Goal: Information Seeking & Learning: Check status

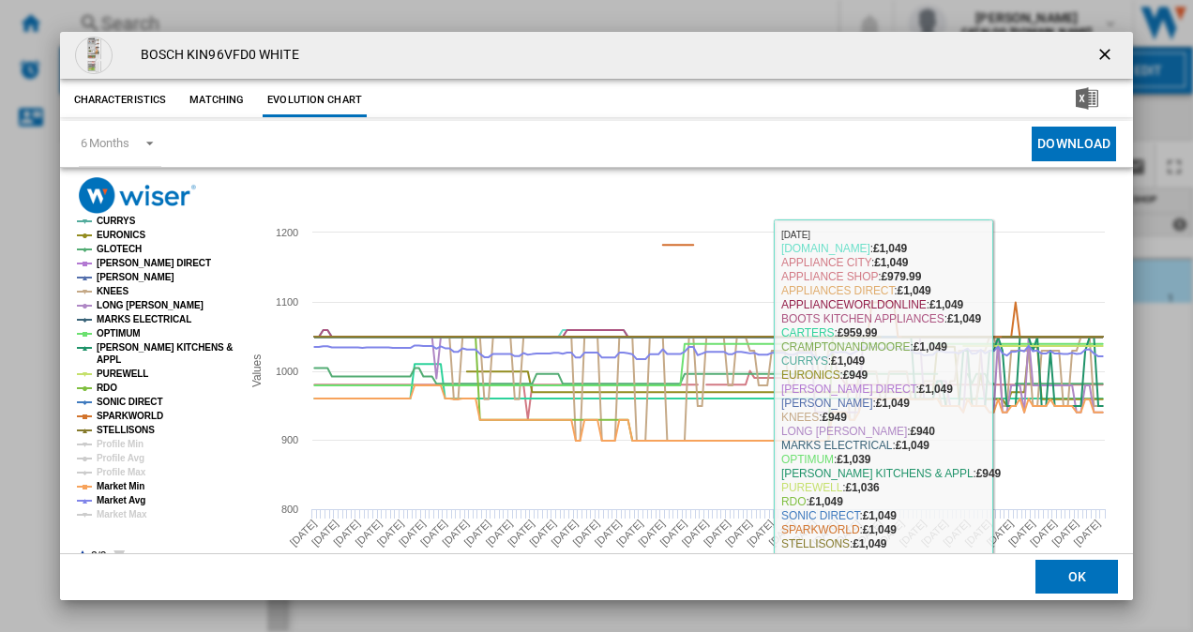
click at [1056, 579] on button "OK" at bounding box center [1077, 578] width 83 height 34
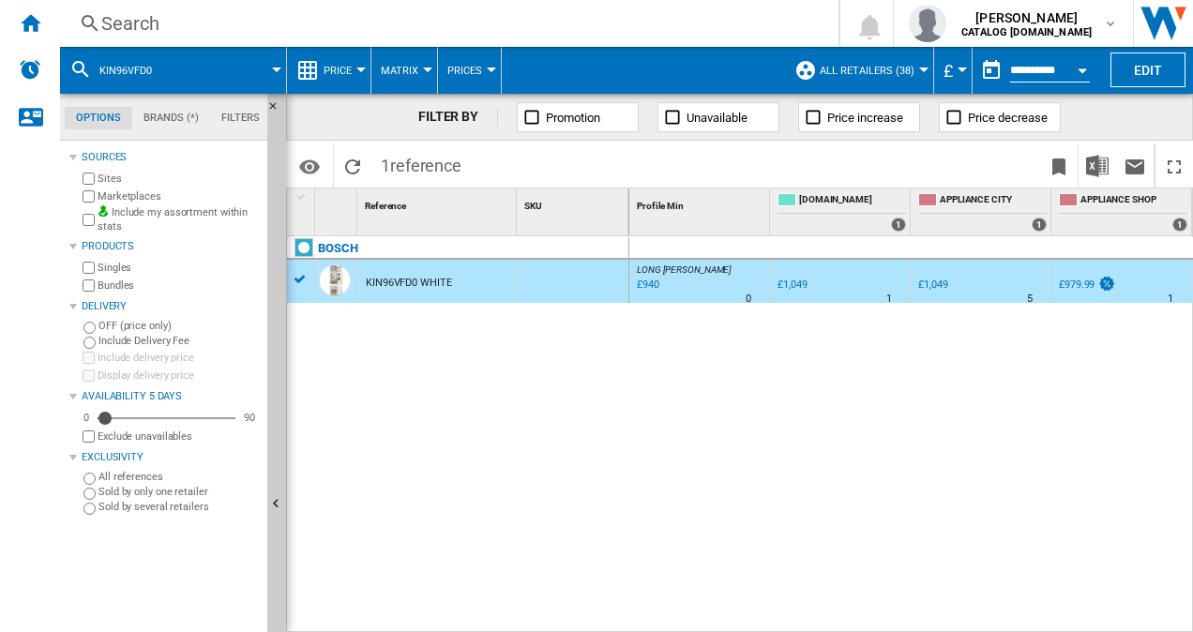
click at [521, 24] on div "Search" at bounding box center [445, 23] width 689 height 26
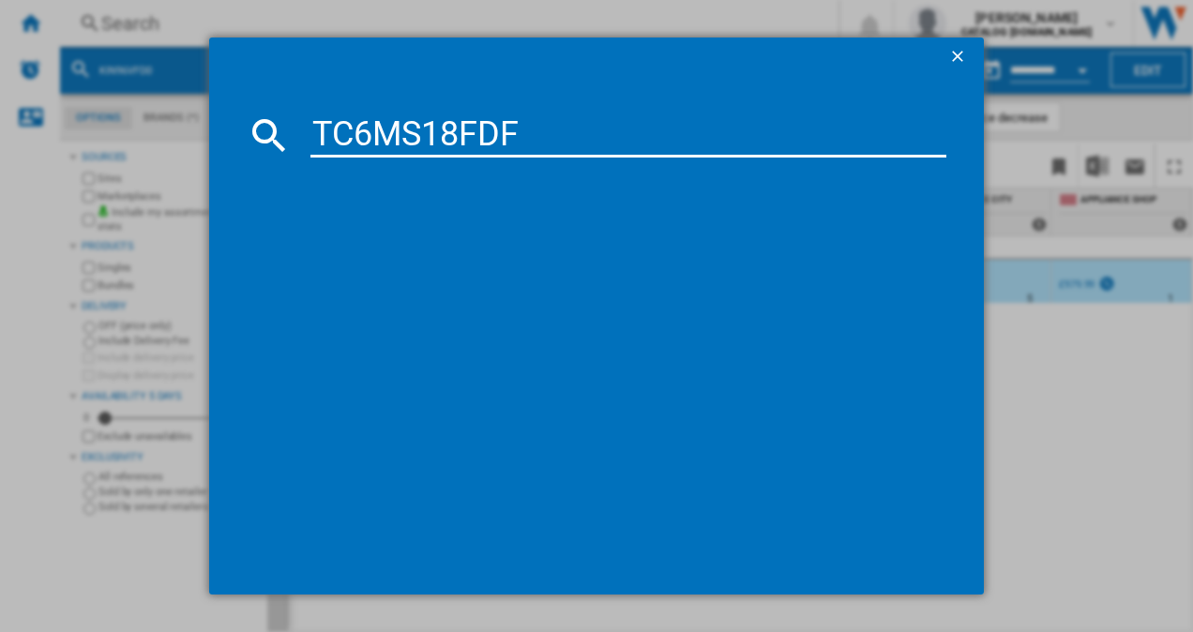
type input "TC6MS18FDF"
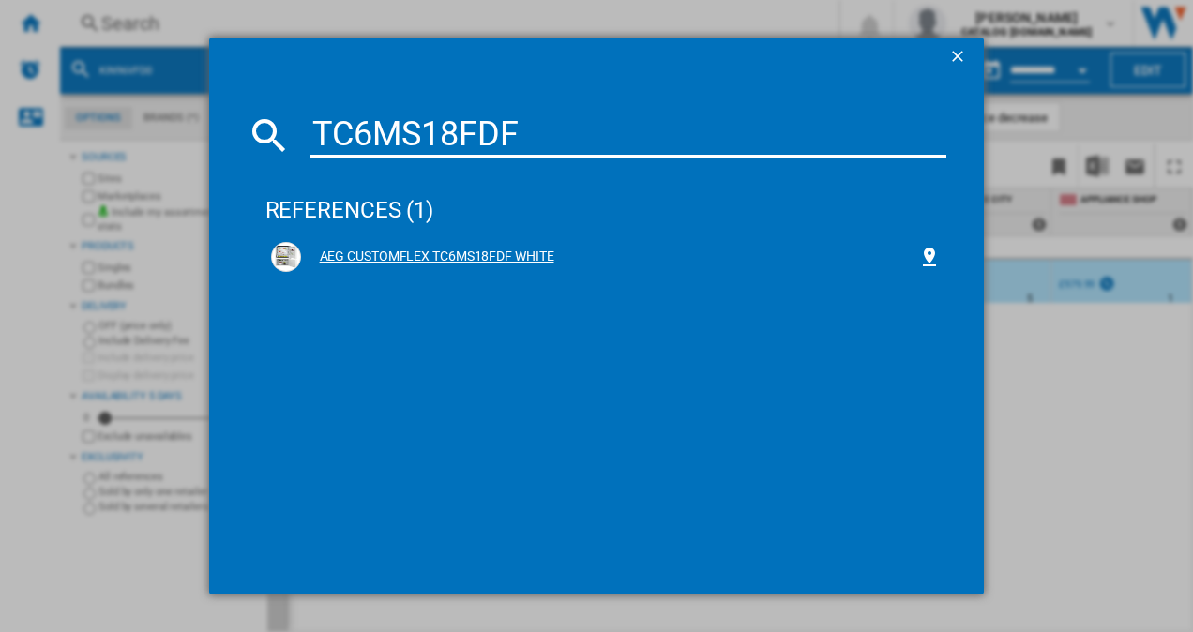
click at [436, 247] on div "AEG CUSTOMFLEX TC6MS18FDF WHITE" at bounding box center [606, 257] width 671 height 30
click at [486, 253] on div "AEG CUSTOMFLEX TC6MS18FDF WHITE" at bounding box center [610, 257] width 618 height 19
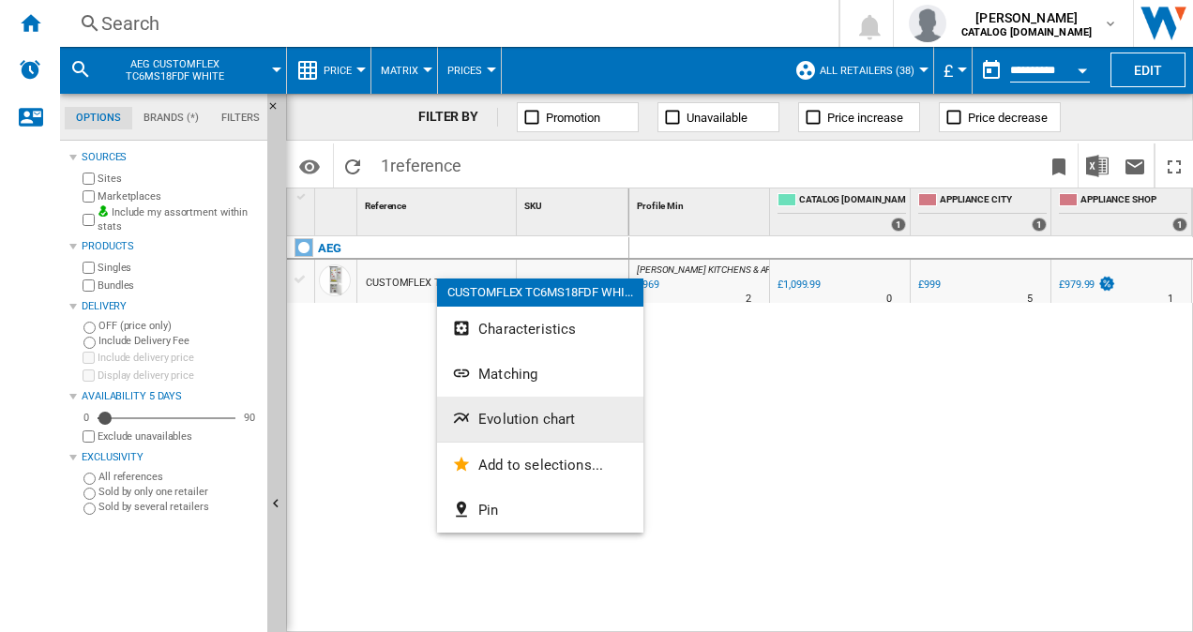
click at [540, 409] on button "Evolution chart" at bounding box center [540, 419] width 206 height 45
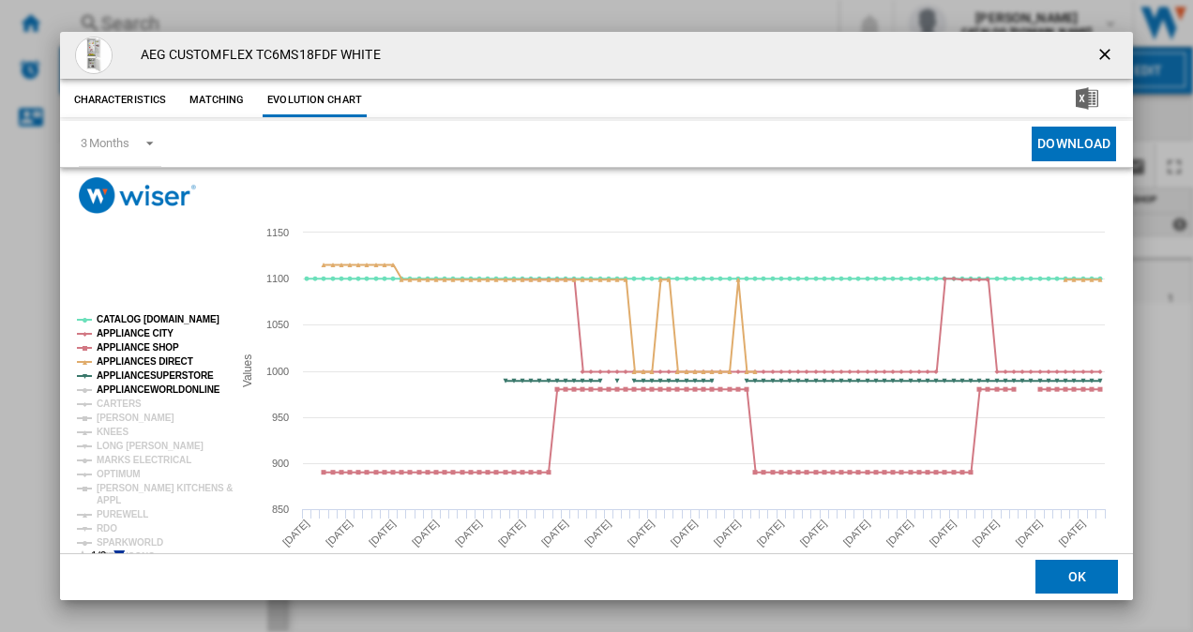
click at [141, 387] on tspan "APPLIANCEWORLDONLINE" at bounding box center [159, 390] width 124 height 10
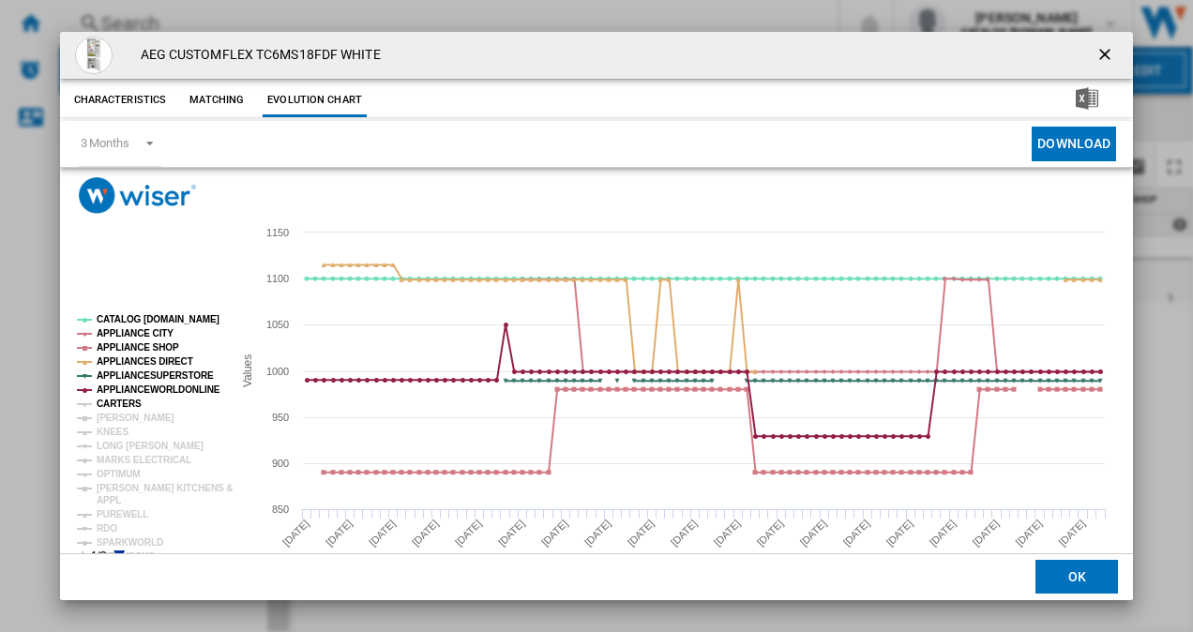
click at [115, 402] on tspan "CARTERS" at bounding box center [119, 404] width 45 height 10
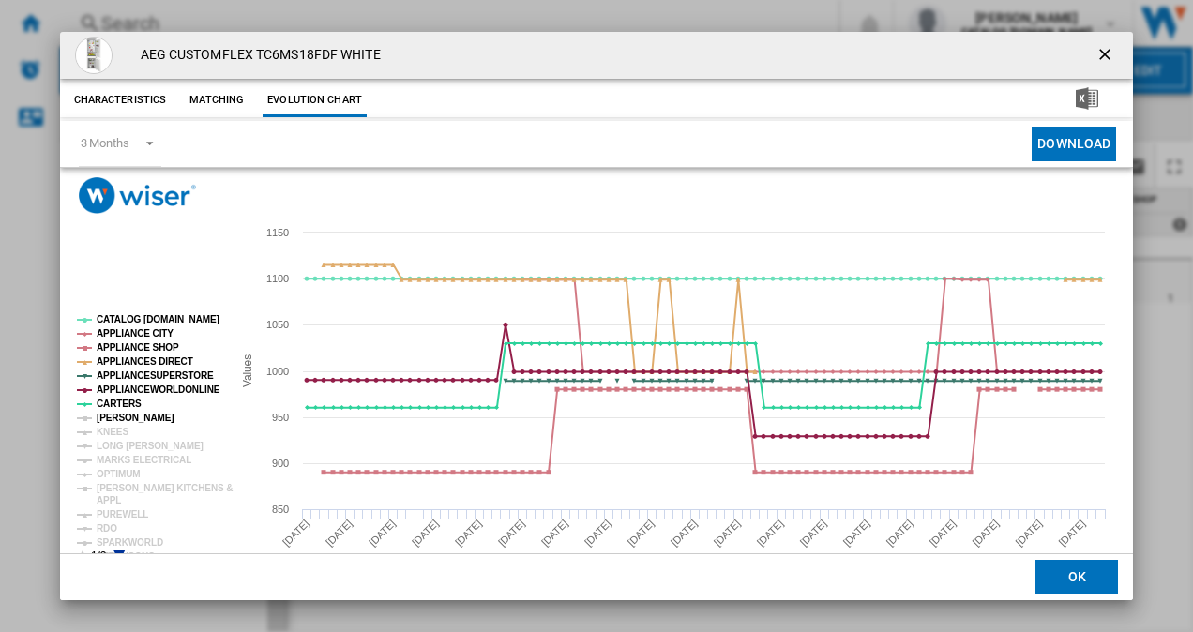
click at [114, 413] on tspan "[PERSON_NAME]" at bounding box center [136, 418] width 78 height 10
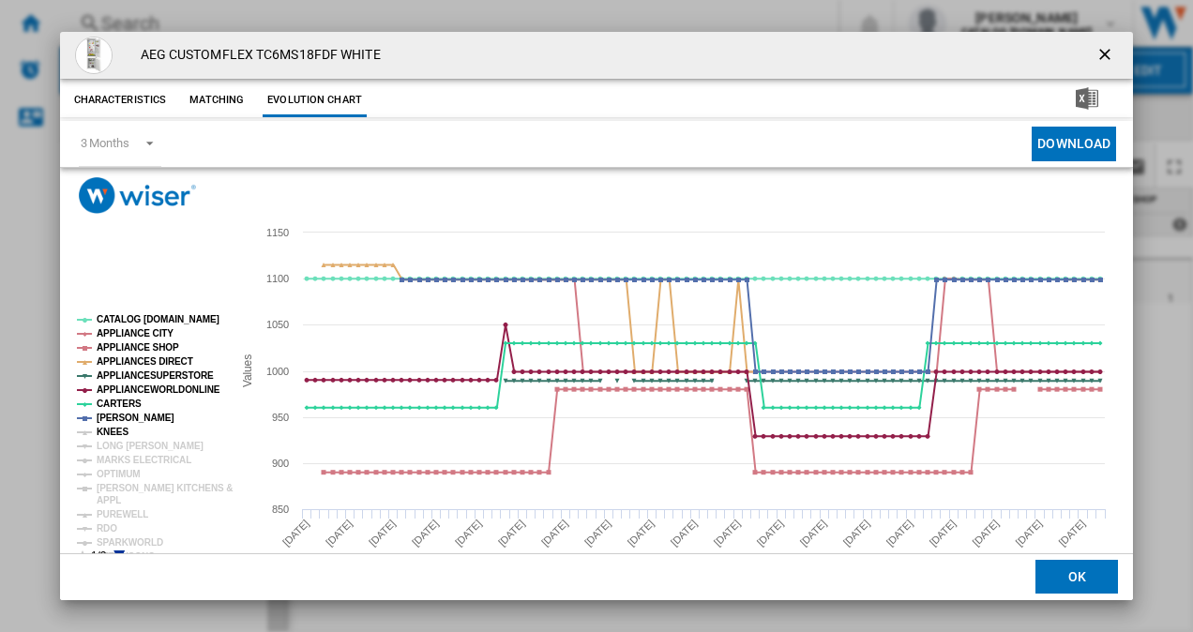
click at [110, 433] on tspan "KNEES" at bounding box center [113, 432] width 32 height 10
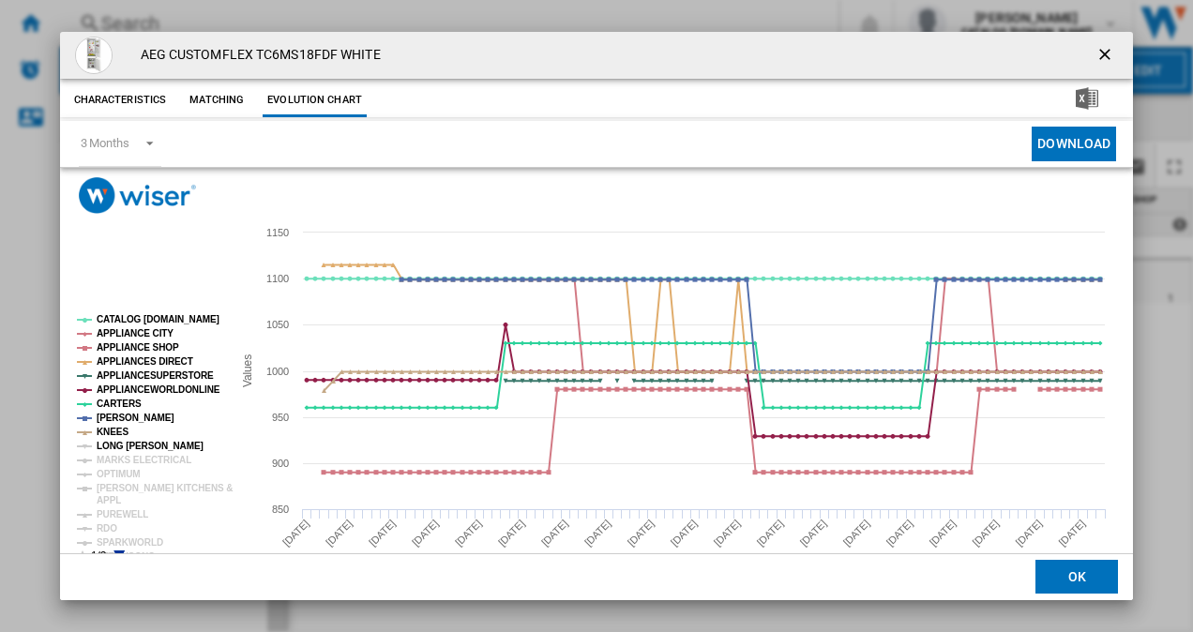
click at [112, 441] on tspan "LONG [PERSON_NAME]" at bounding box center [150, 446] width 107 height 10
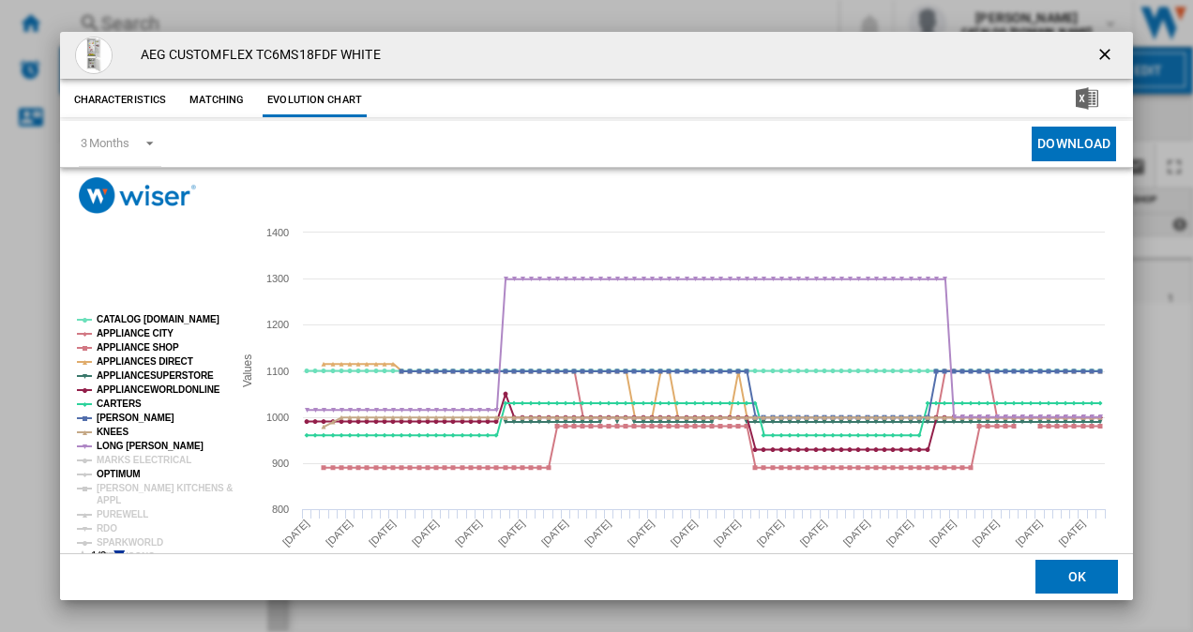
scroll to position [35, 0]
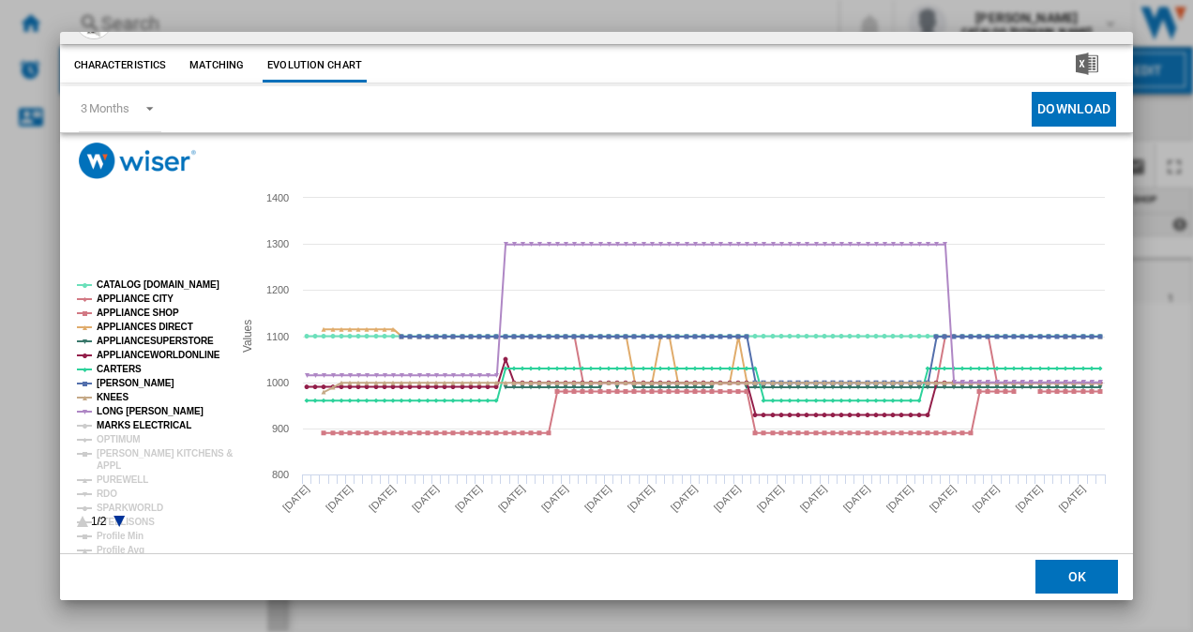
click at [131, 422] on tspan "MARKS ELECTRICAL" at bounding box center [144, 425] width 95 height 10
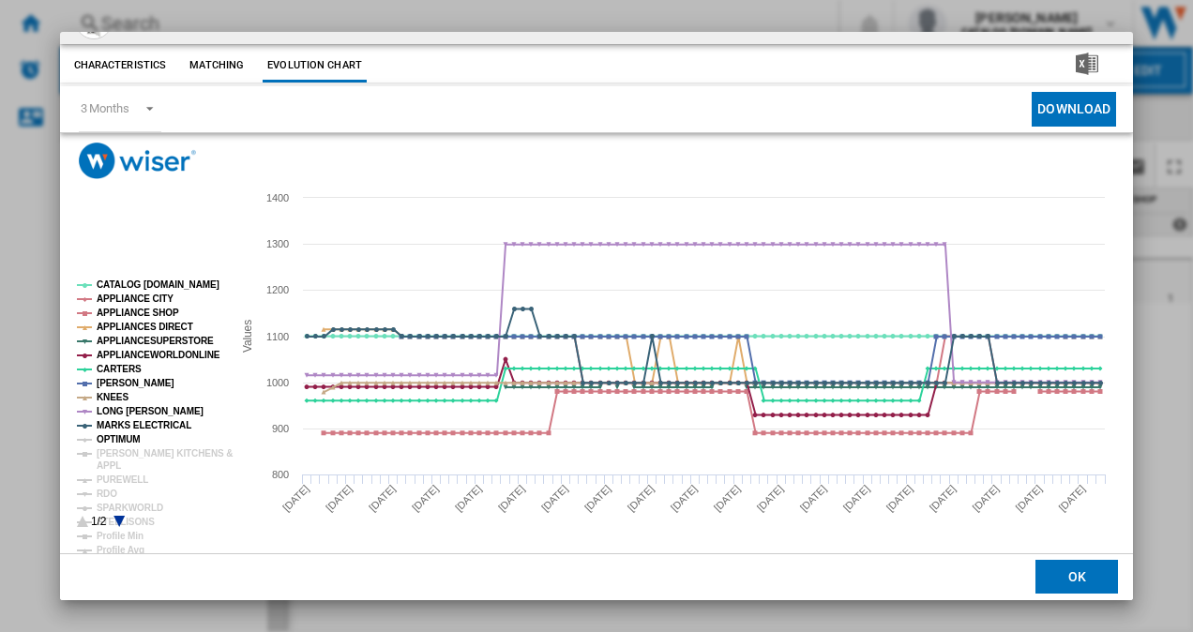
click at [119, 437] on tspan "OPTIMUM" at bounding box center [119, 439] width 44 height 10
click at [117, 456] on tspan "[PERSON_NAME] KITCHENS &" at bounding box center [165, 453] width 136 height 10
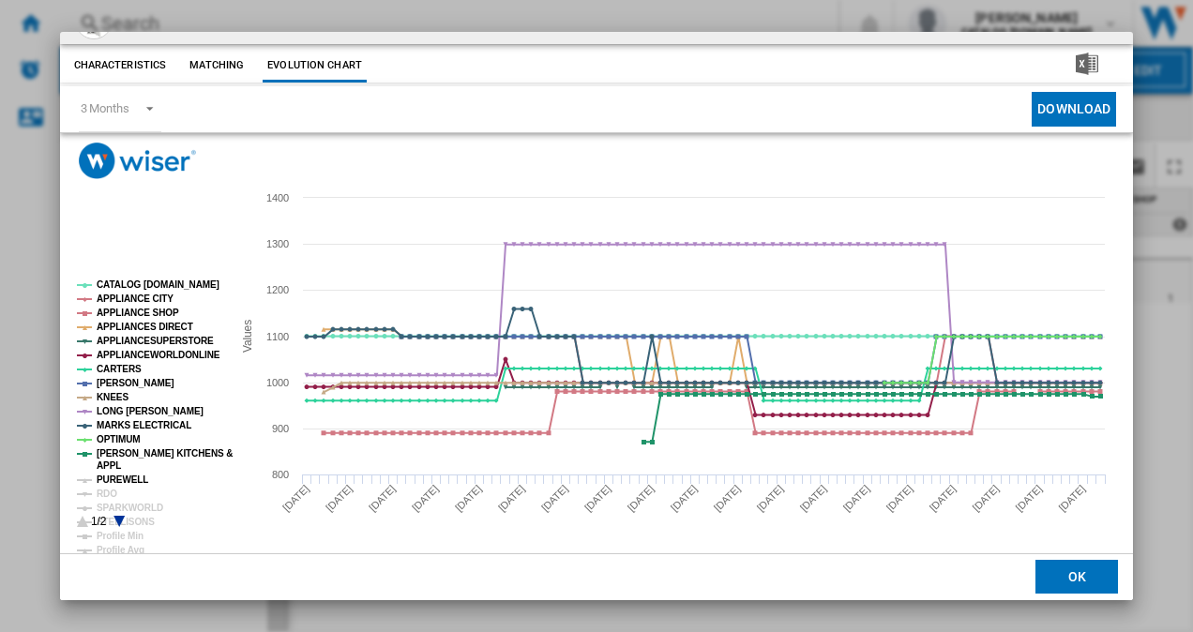
click at [122, 478] on tspan "PUREWELL" at bounding box center [123, 480] width 52 height 10
click at [109, 494] on tspan "RDO" at bounding box center [107, 494] width 21 height 10
click at [129, 503] on tspan "SPARKWORLD" at bounding box center [130, 508] width 67 height 10
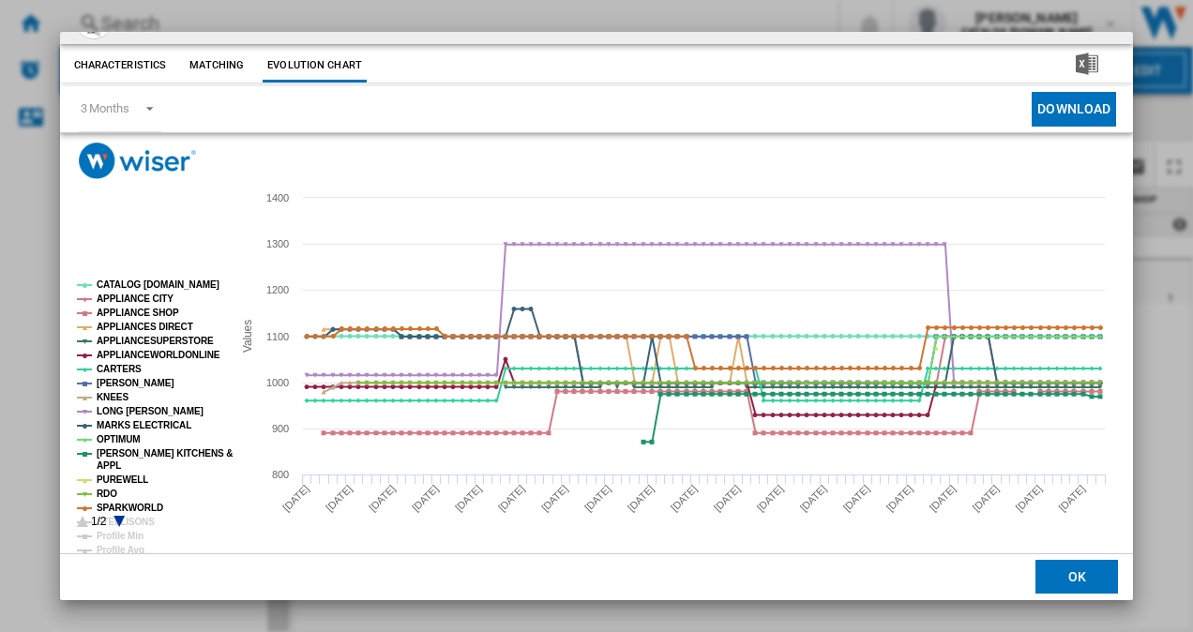
click at [119, 517] on icon "Product popup" at bounding box center [119, 521] width 11 height 11
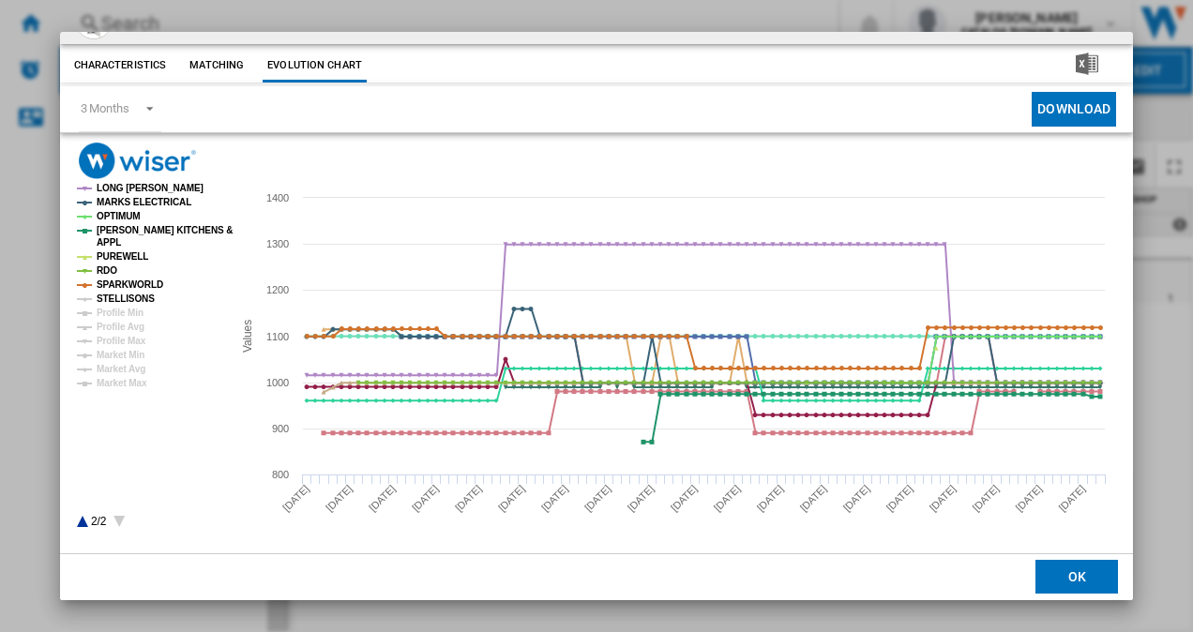
click at [126, 301] on tspan "STELLISONS" at bounding box center [126, 299] width 58 height 10
click at [123, 350] on tspan "Market Min" at bounding box center [121, 355] width 48 height 10
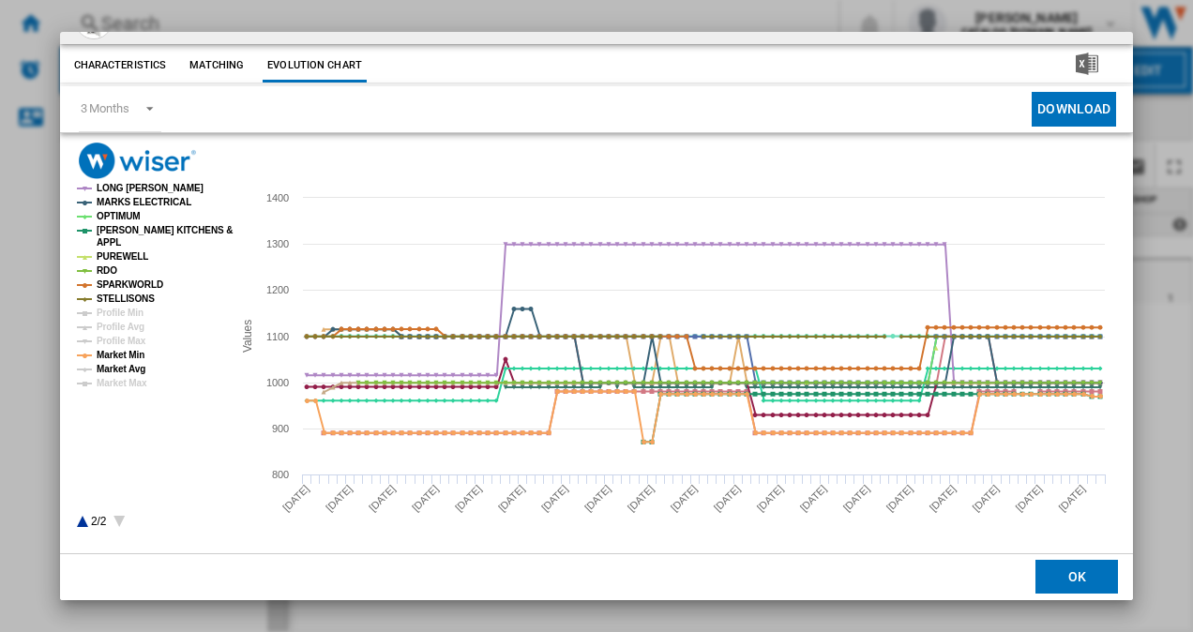
click at [126, 366] on tspan "Market Avg" at bounding box center [121, 369] width 49 height 10
click at [81, 522] on icon "Product popup" at bounding box center [82, 521] width 11 height 11
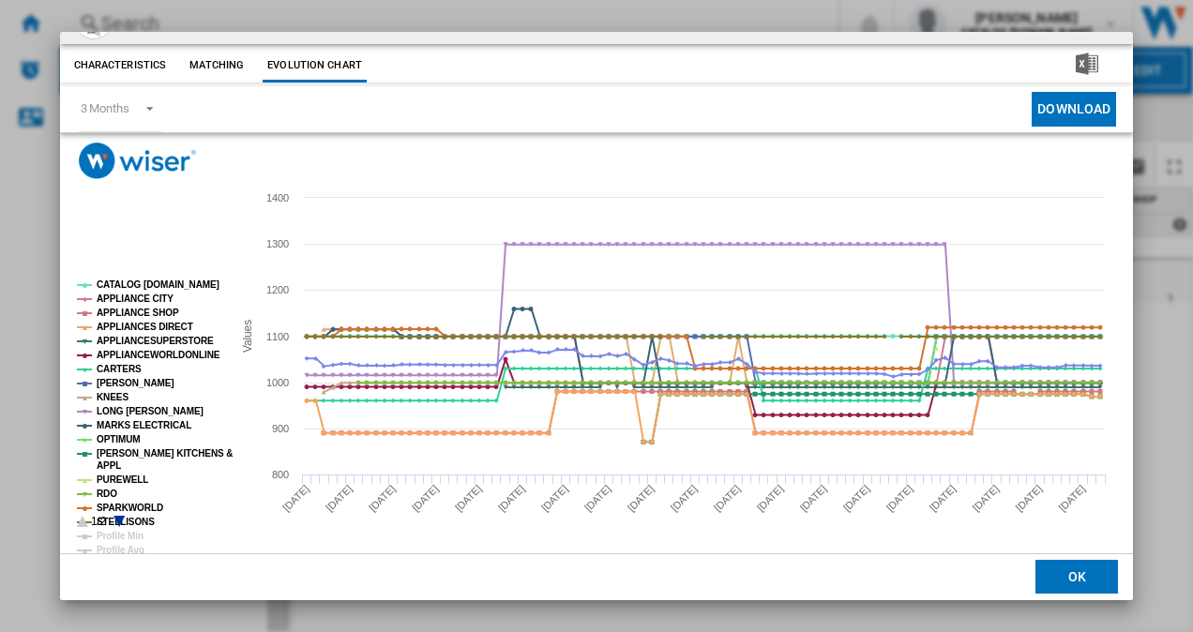
click at [116, 517] on icon "Product popup" at bounding box center [119, 521] width 11 height 11
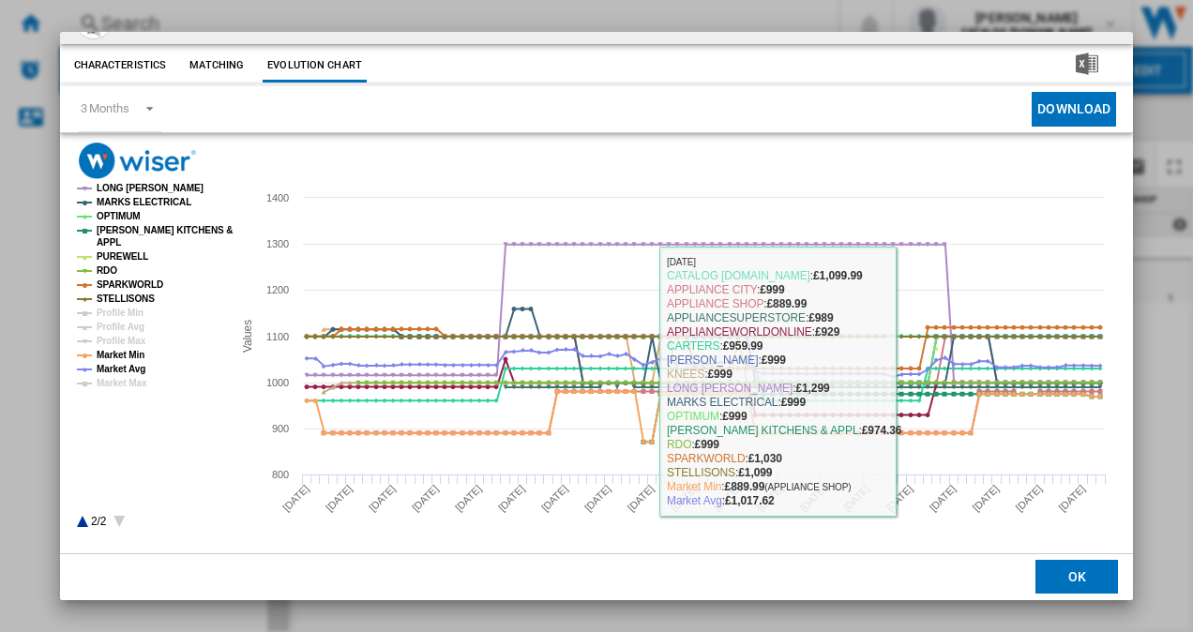
click at [1049, 578] on button "OK" at bounding box center [1077, 578] width 83 height 34
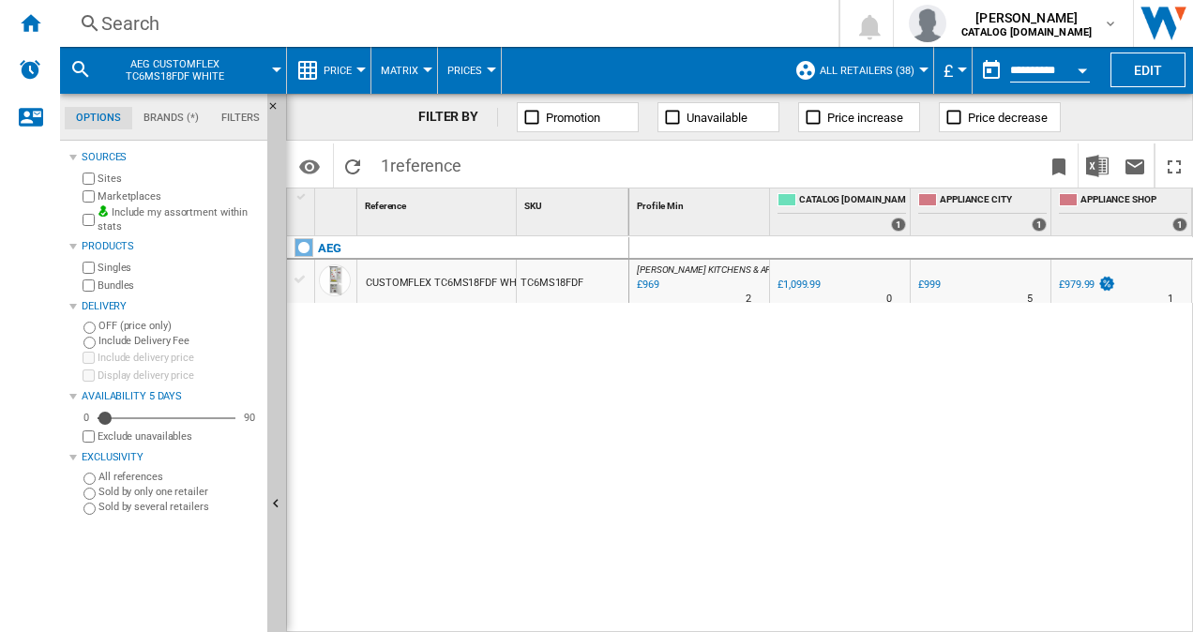
click at [306, 21] on div "Search" at bounding box center [445, 23] width 689 height 26
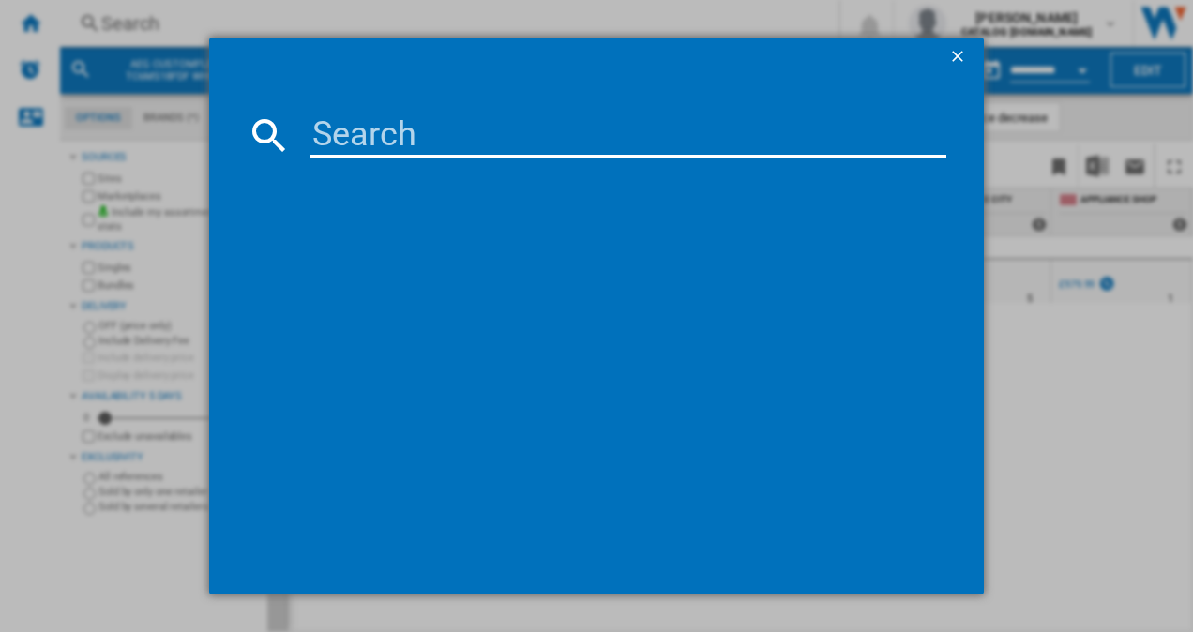
type input "NSC7G181DS"
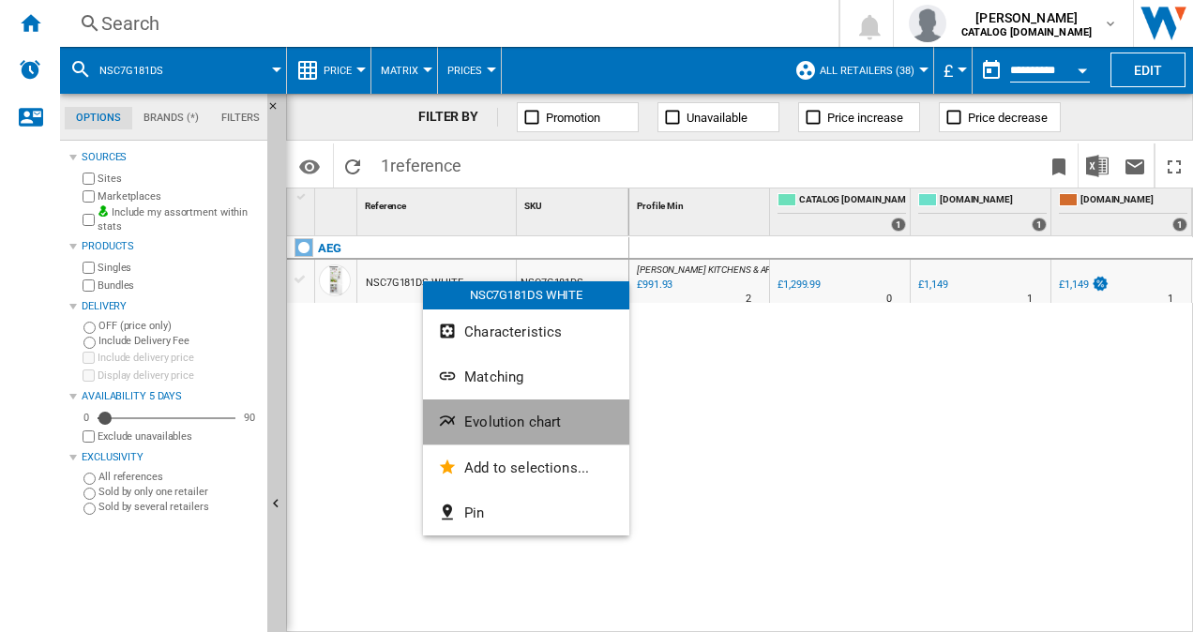
click at [530, 422] on span "Evolution chart" at bounding box center [512, 422] width 97 height 17
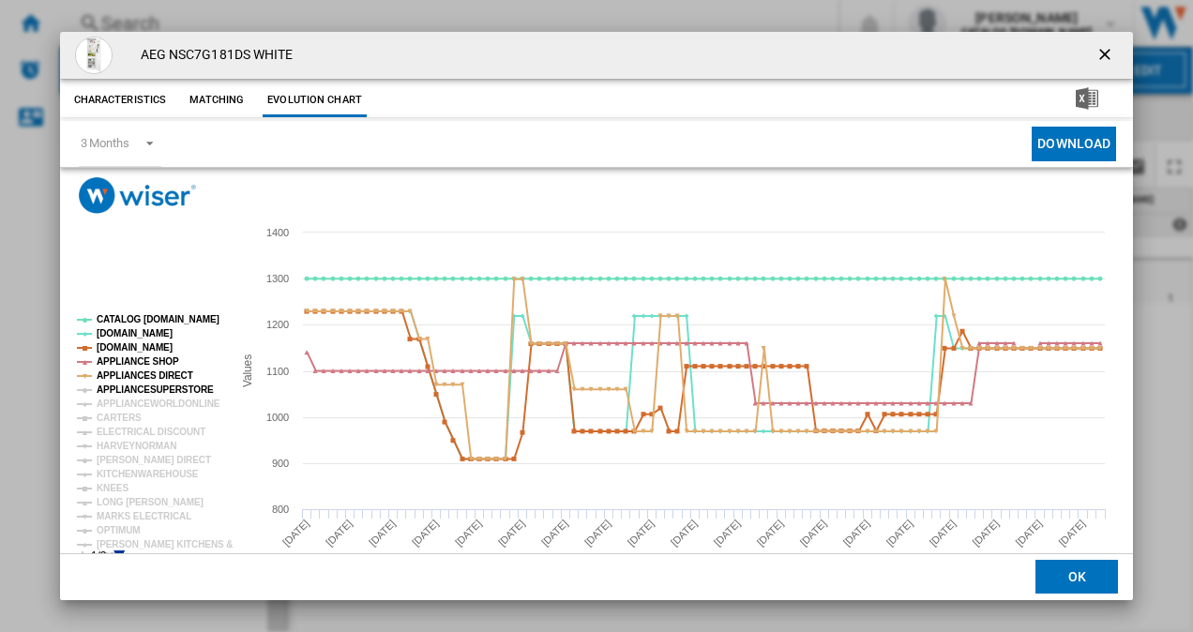
click at [139, 392] on tspan "APPLIANCESUPERSTORE" at bounding box center [155, 390] width 117 height 10
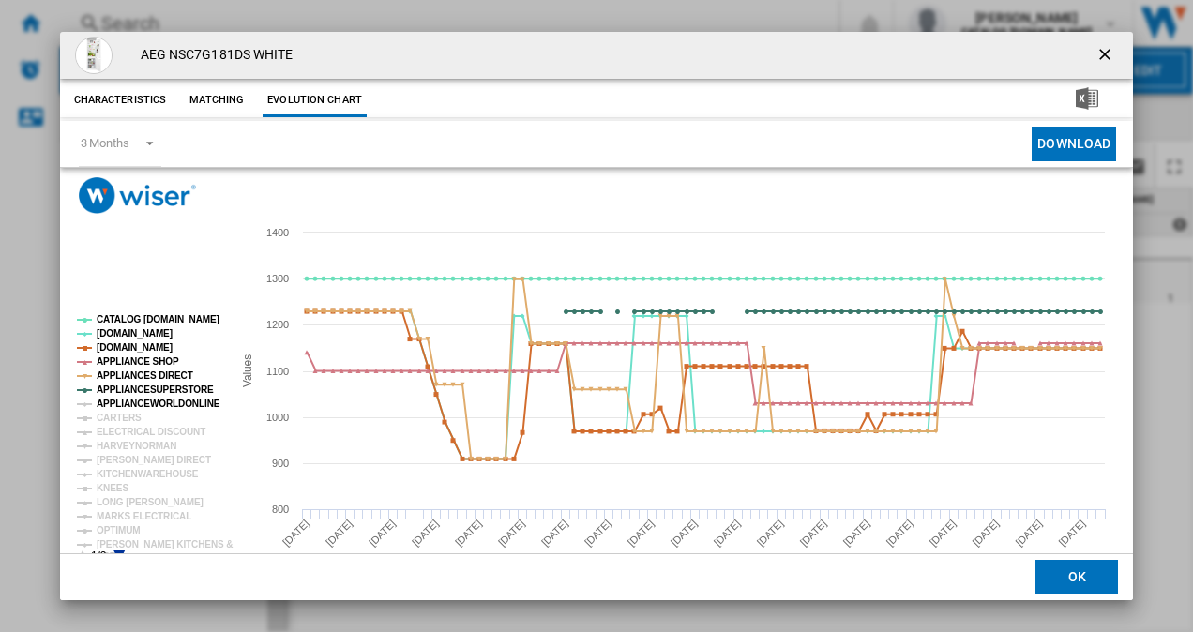
click at [137, 403] on tspan "APPLIANCEWORLDONLINE" at bounding box center [159, 404] width 124 height 10
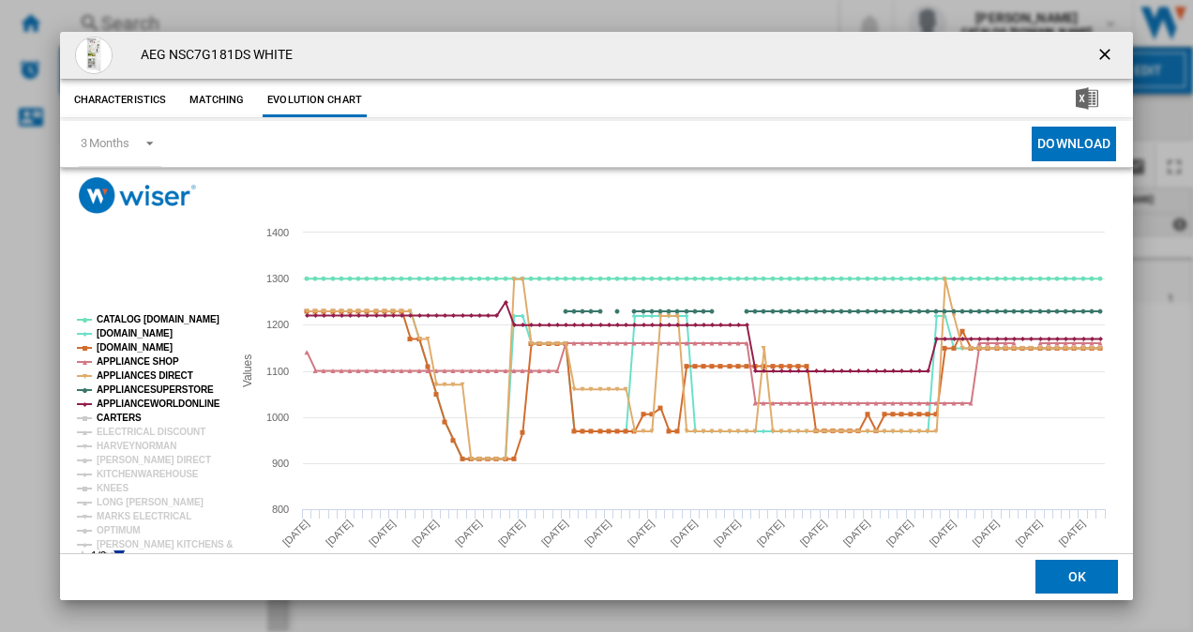
click at [124, 413] on tspan "CARTERS" at bounding box center [119, 418] width 45 height 10
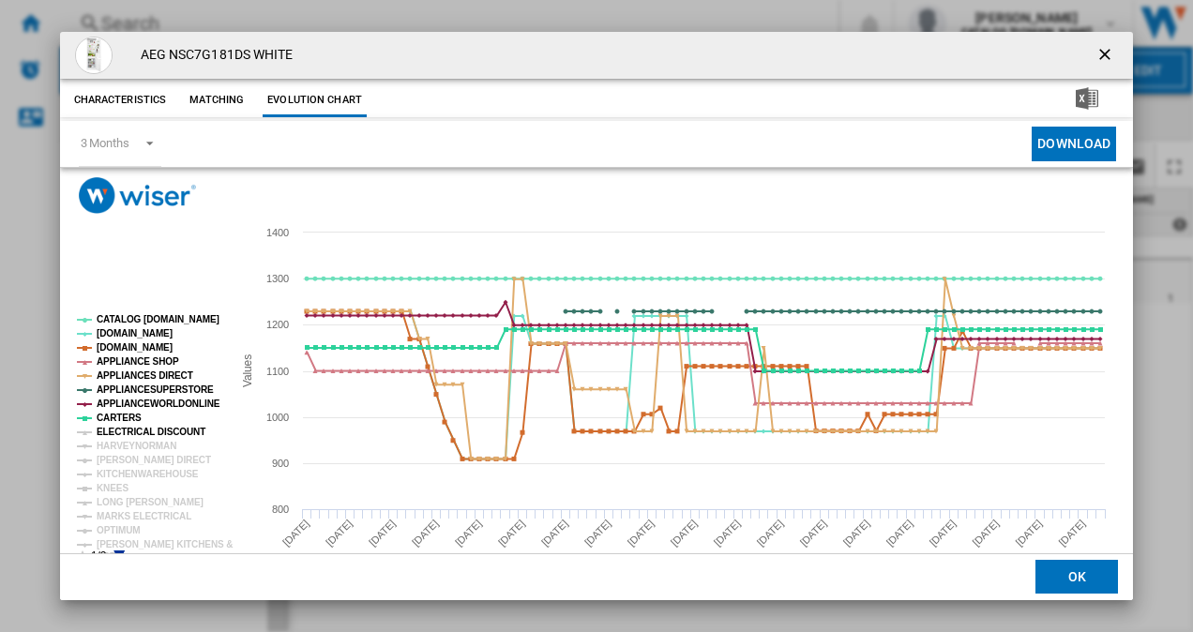
click at [128, 432] on tspan "ELECTRICAL DISCOUNT" at bounding box center [151, 432] width 109 height 10
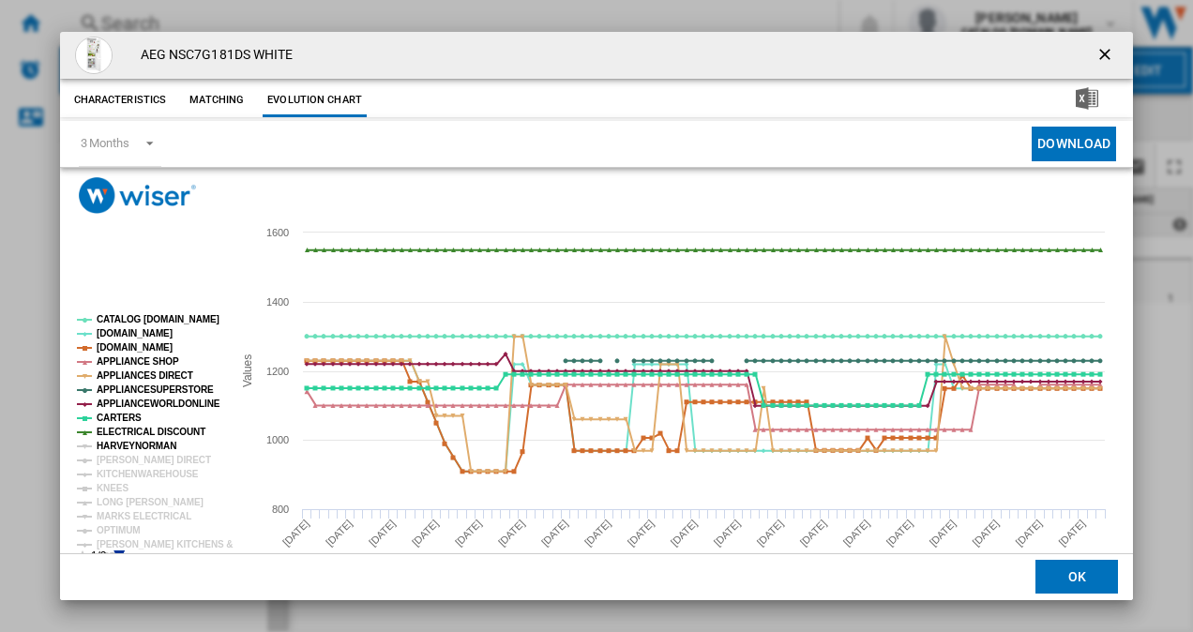
click at [128, 441] on tspan "HARVEYNORMAN" at bounding box center [137, 446] width 80 height 10
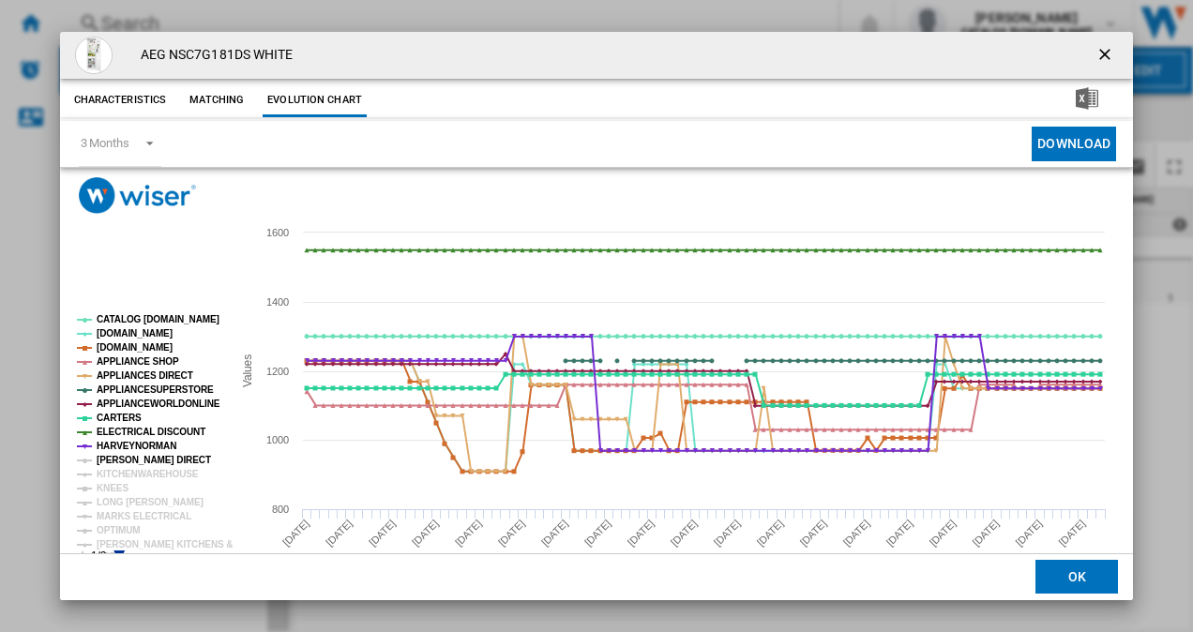
click at [129, 461] on tspan "[PERSON_NAME] DIRECT" at bounding box center [154, 460] width 114 height 10
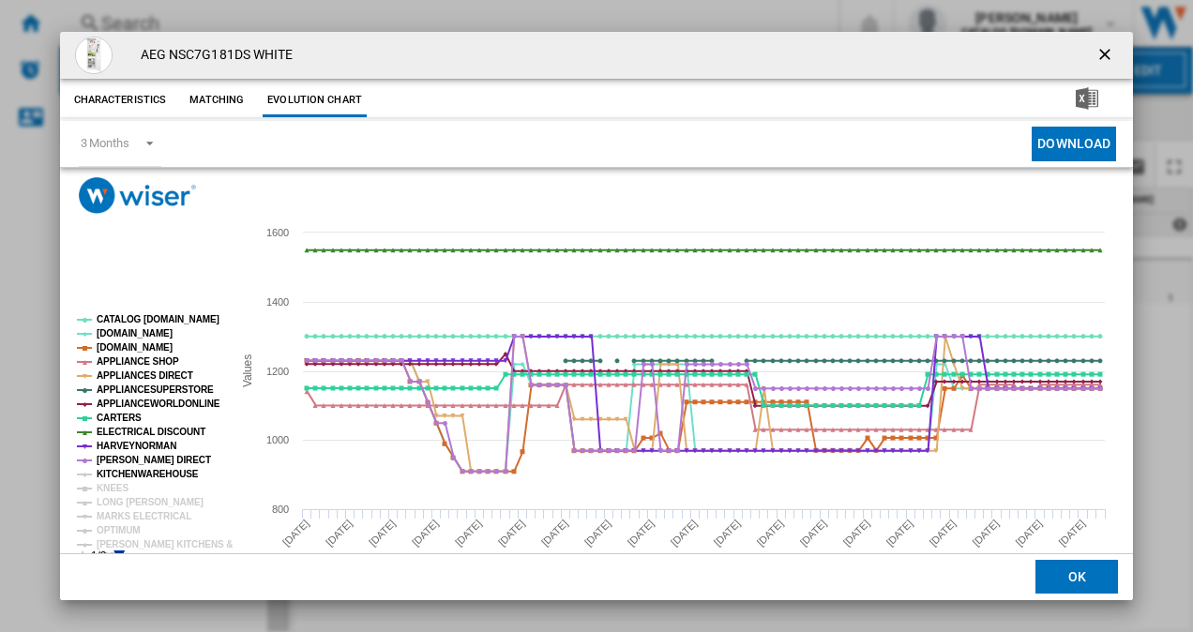
click at [128, 471] on tspan "KITCHENWAREHOUSE" at bounding box center [148, 474] width 102 height 10
click at [114, 483] on tspan "KNEES" at bounding box center [113, 488] width 32 height 10
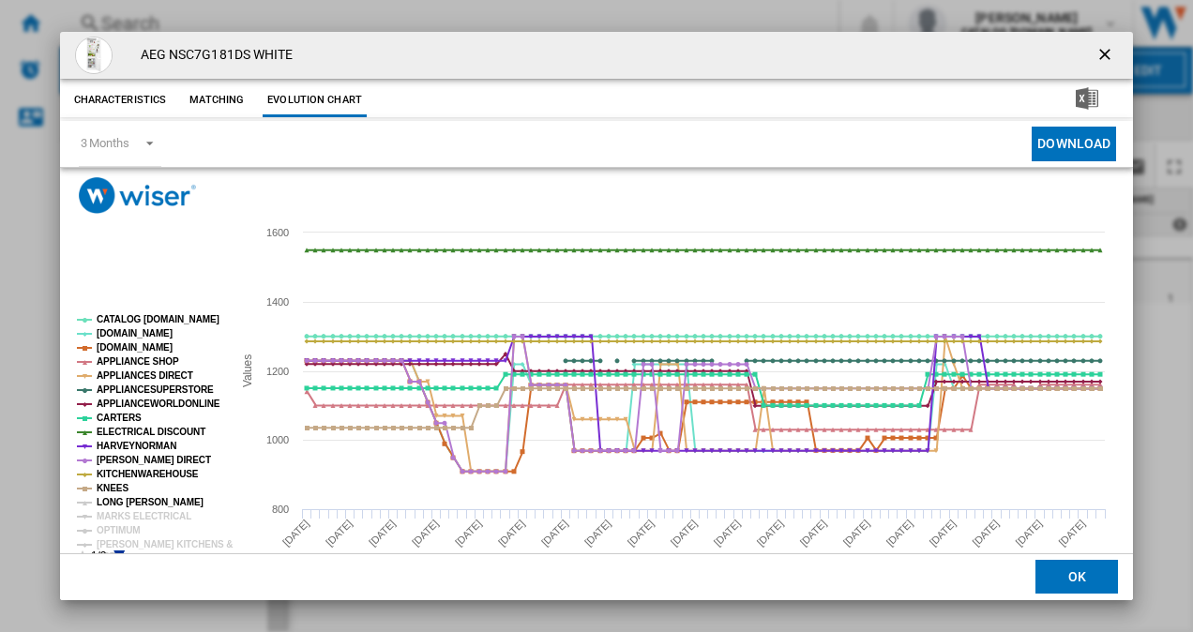
click at [121, 507] on tspan "LONG [PERSON_NAME]" at bounding box center [150, 502] width 107 height 10
click at [121, 520] on tspan "MARKS ELECTRICAL" at bounding box center [144, 516] width 95 height 10
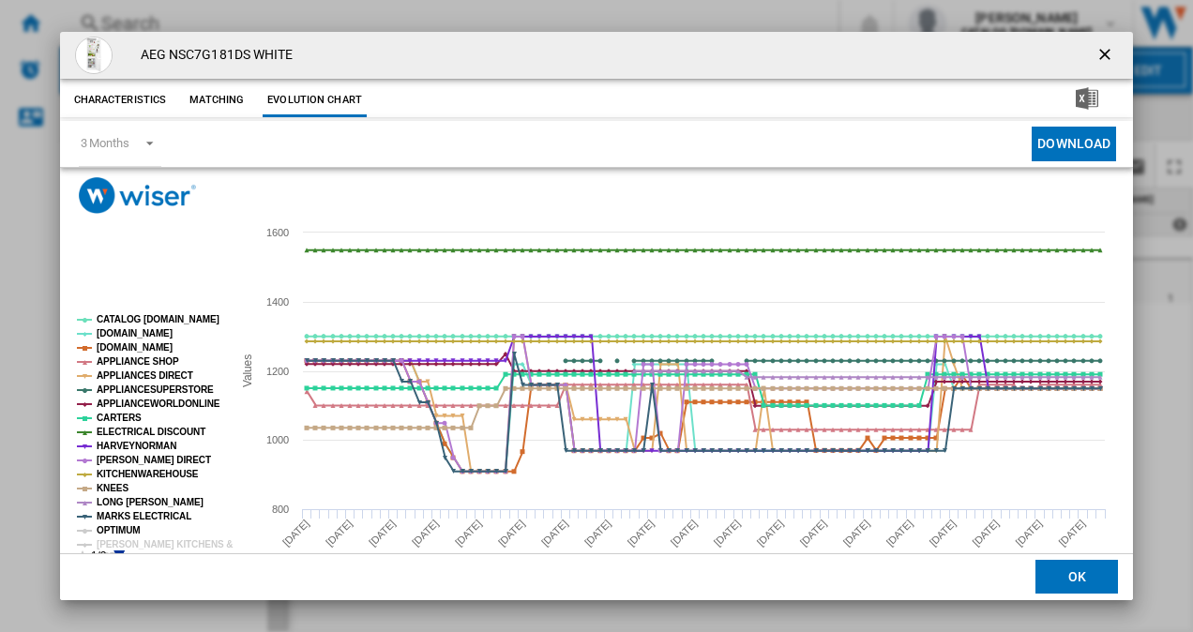
click at [121, 527] on tspan "OPTIMUM" at bounding box center [119, 530] width 44 height 10
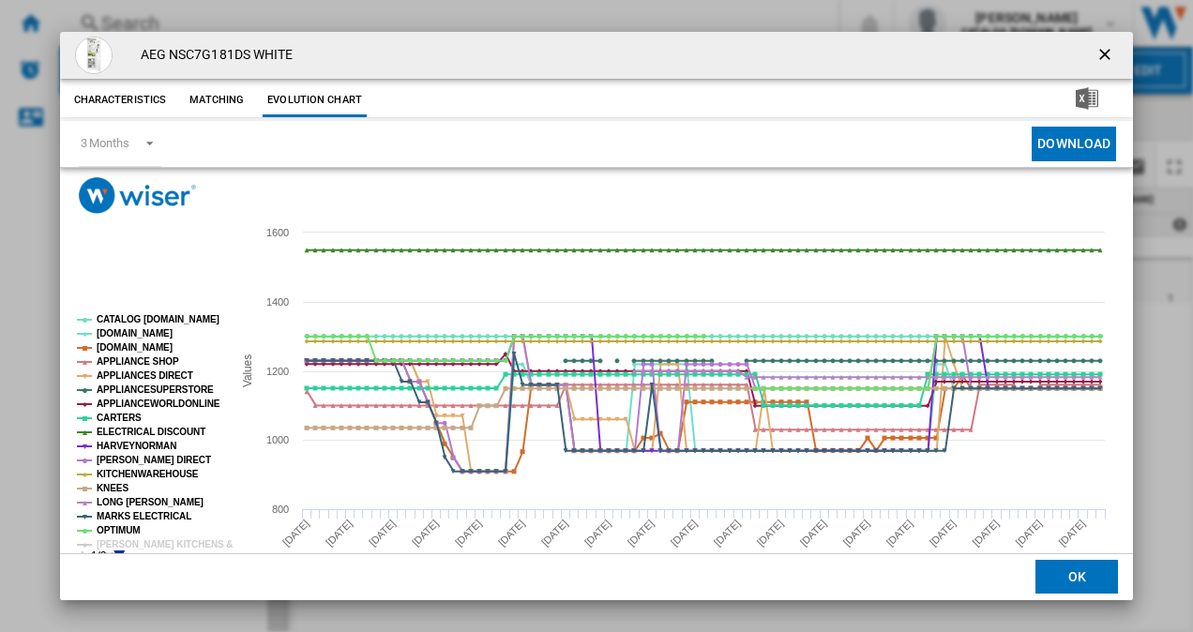
scroll to position [35, 0]
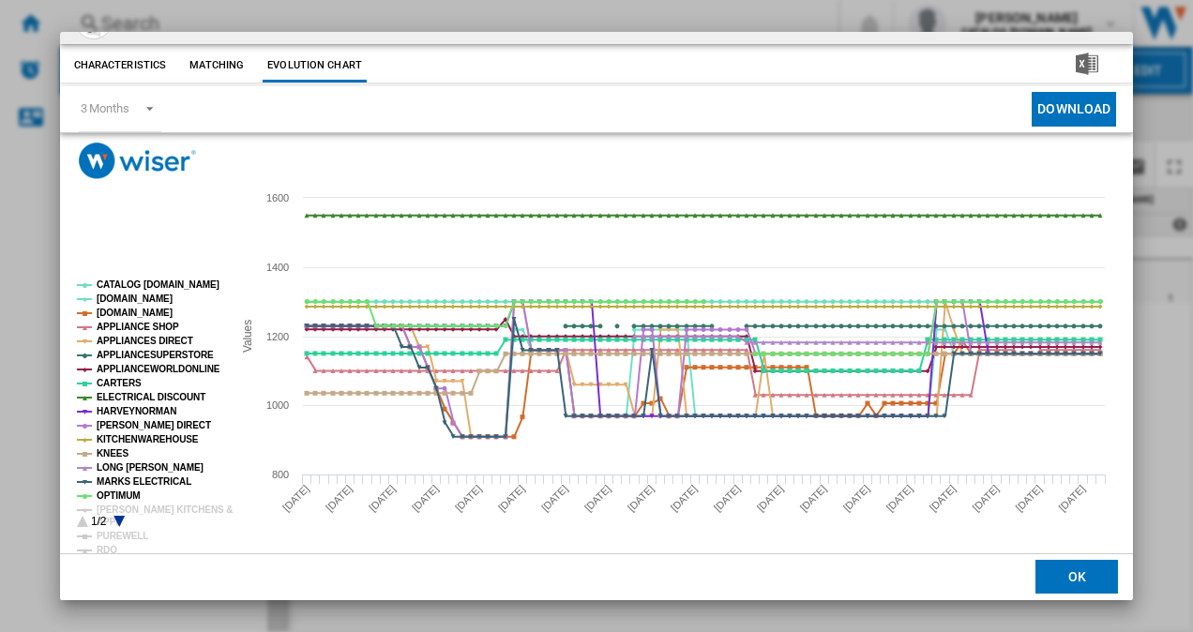
click at [120, 517] on icon "Product popup" at bounding box center [119, 521] width 11 height 11
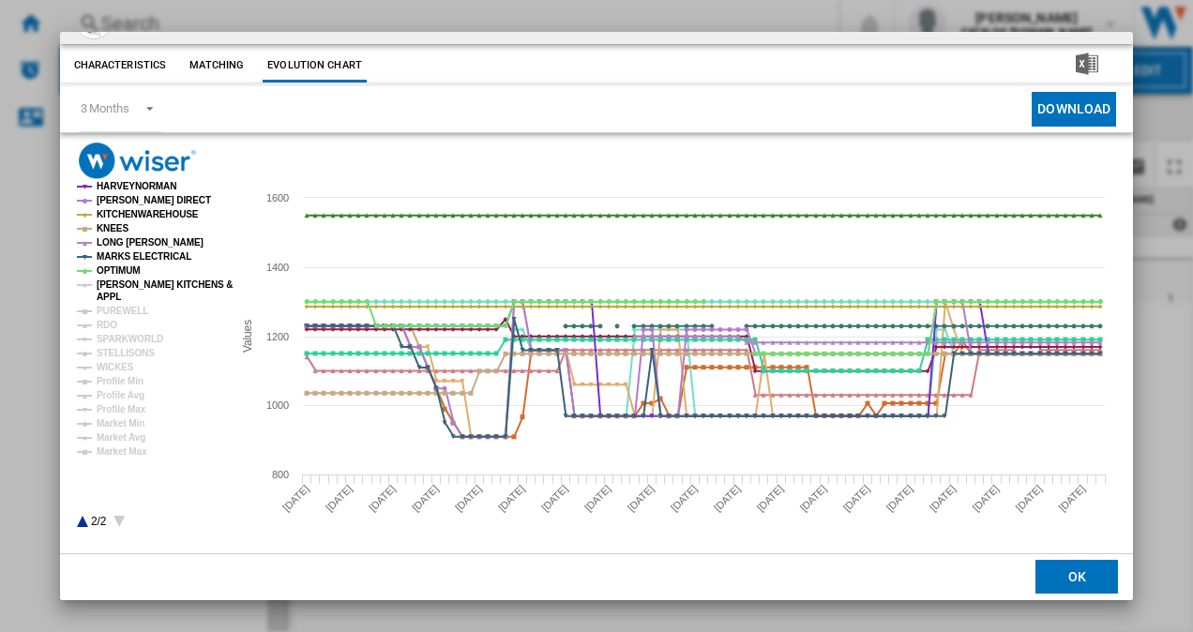
click at [138, 283] on tspan "[PERSON_NAME] KITCHENS &" at bounding box center [165, 285] width 136 height 10
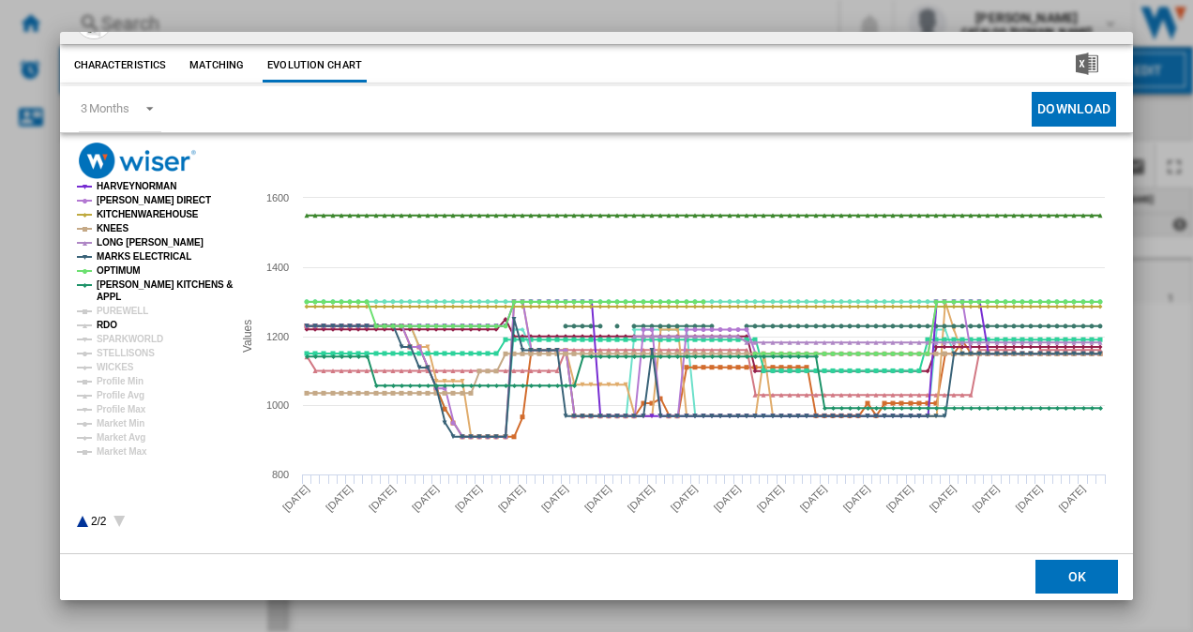
click at [108, 320] on tspan "RDO" at bounding box center [107, 325] width 21 height 10
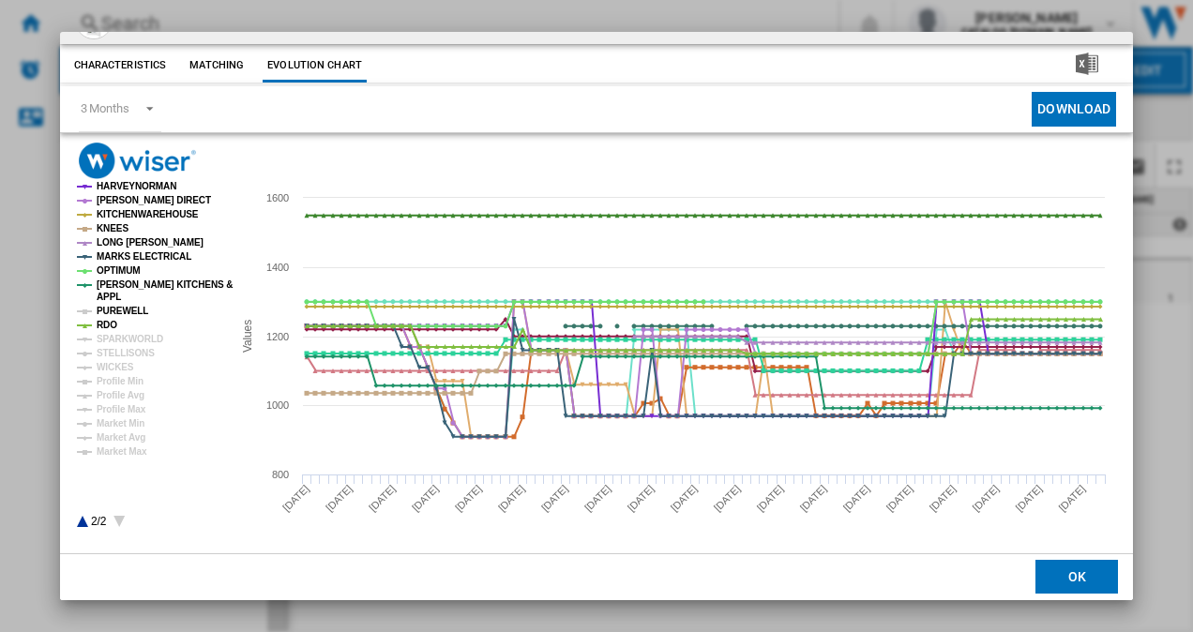
click at [129, 310] on tspan "PUREWELL" at bounding box center [123, 311] width 52 height 10
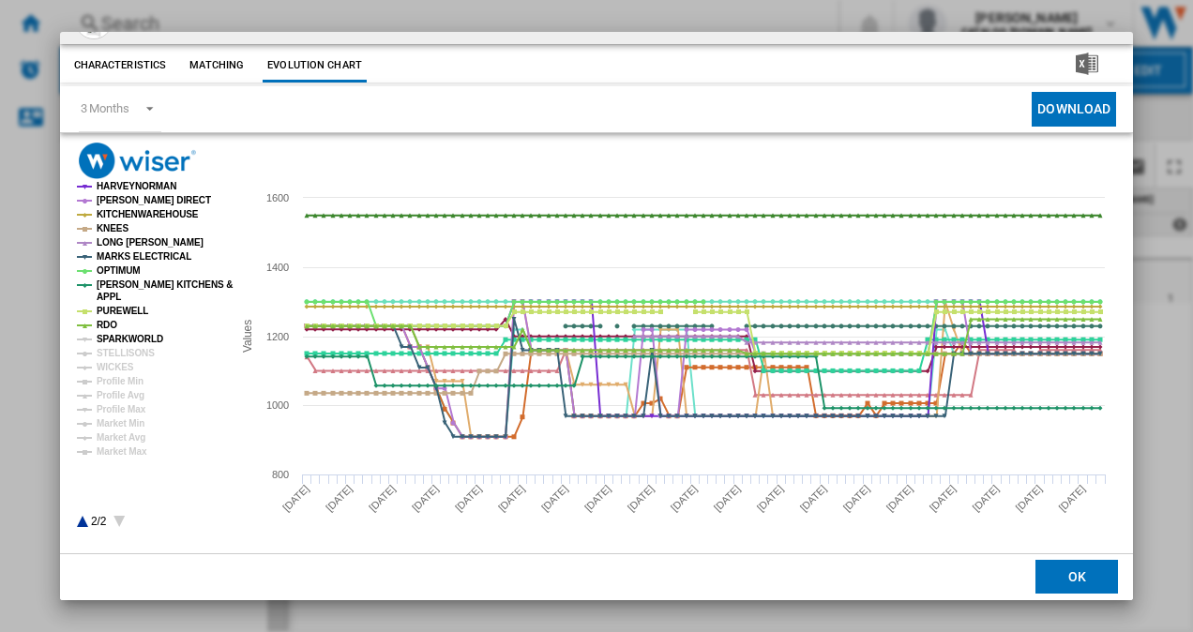
click at [123, 341] on tspan "SPARKWORLD" at bounding box center [130, 339] width 67 height 10
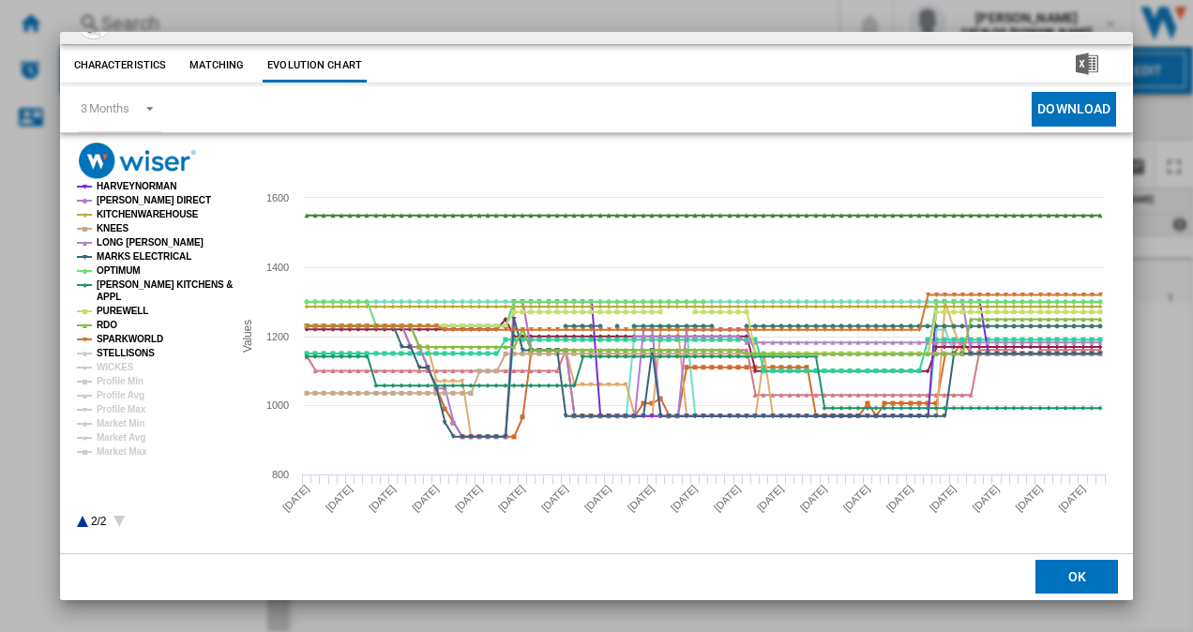
click at [117, 354] on tspan "STELLISONS" at bounding box center [126, 353] width 58 height 10
click at [107, 362] on tspan "WICKES" at bounding box center [116, 367] width 38 height 10
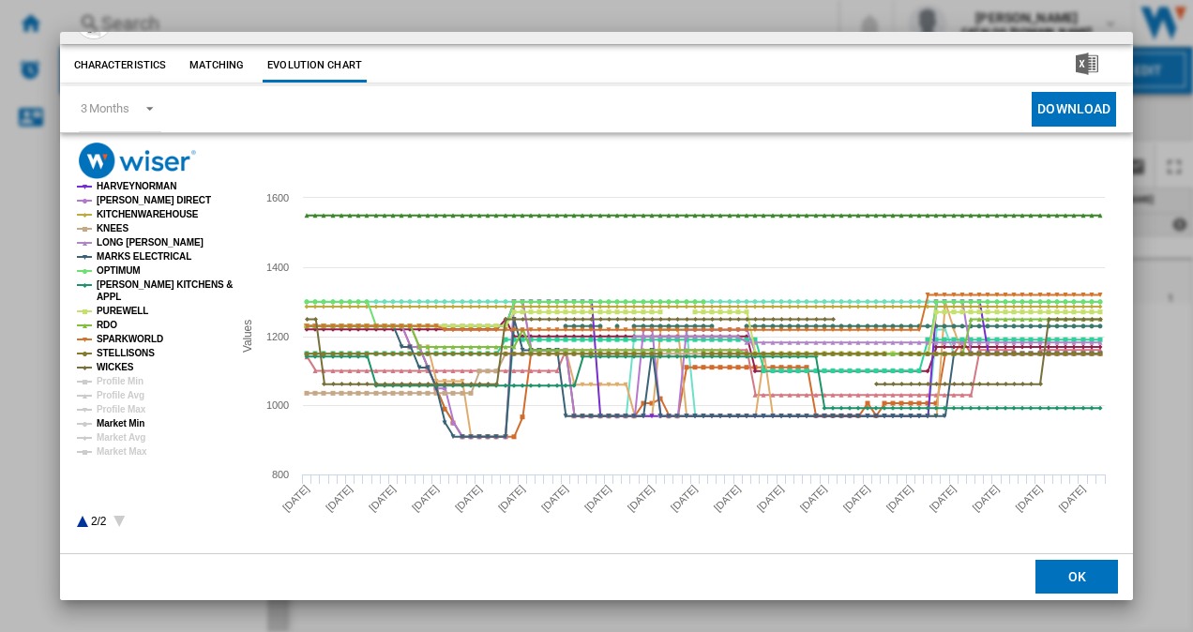
click at [133, 433] on tspan "Market Avg" at bounding box center [121, 438] width 49 height 10
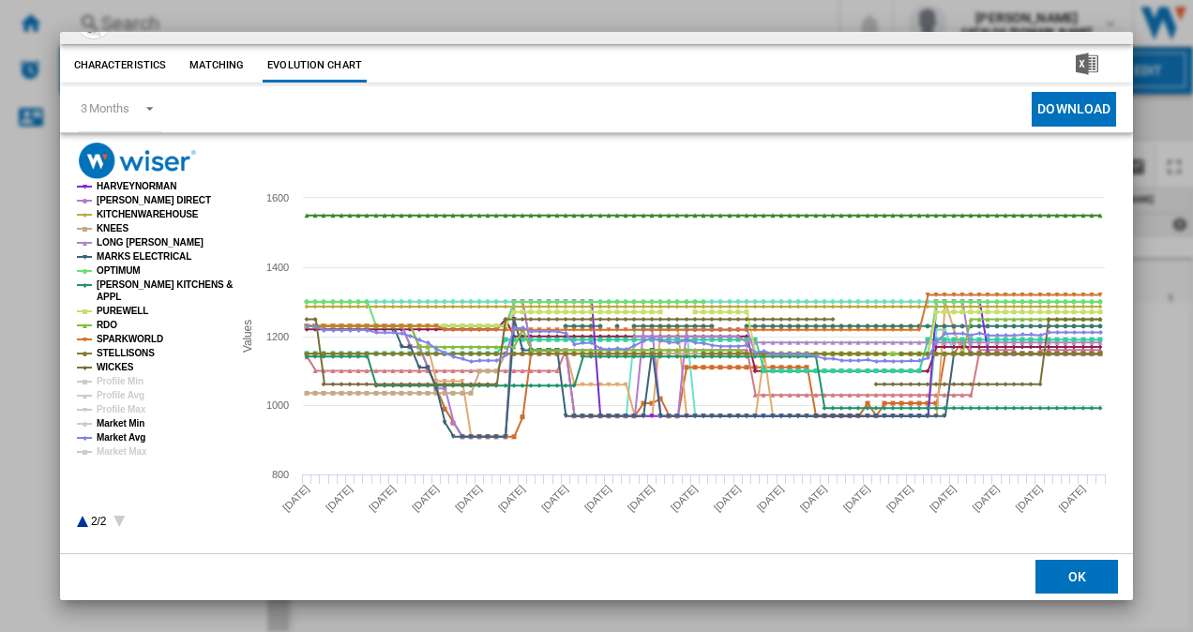
click at [133, 420] on tspan "Market Min" at bounding box center [121, 423] width 48 height 10
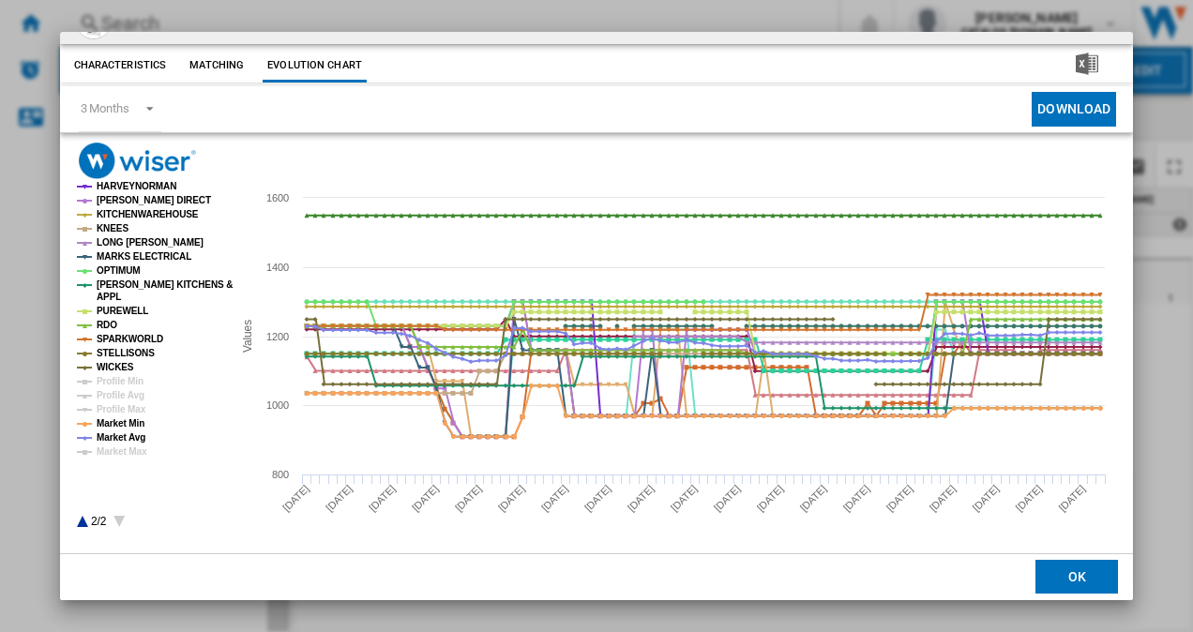
click at [83, 526] on icon "Product popup" at bounding box center [82, 521] width 11 height 11
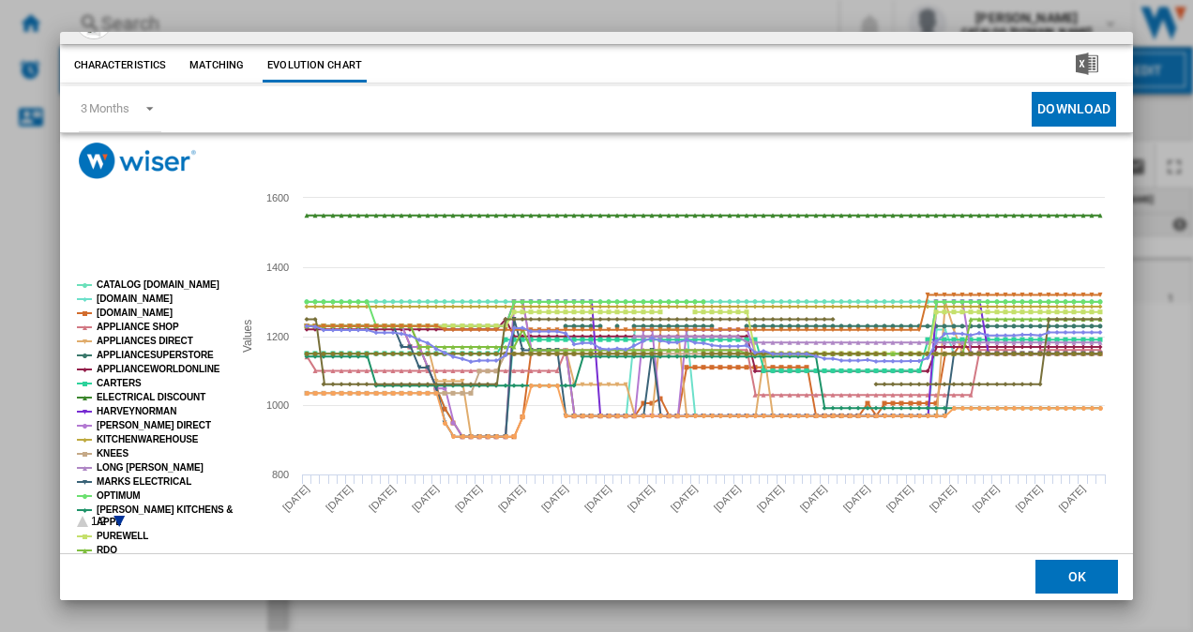
click at [115, 518] on icon "Product popup" at bounding box center [119, 521] width 11 height 11
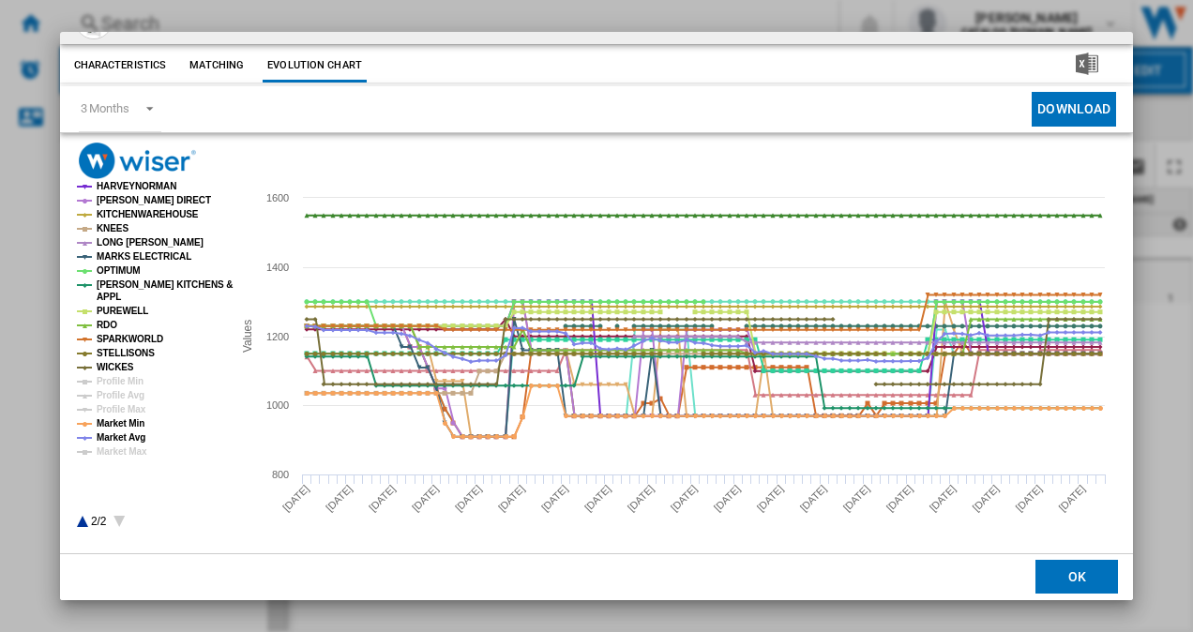
click at [1062, 585] on button "OK" at bounding box center [1077, 578] width 83 height 34
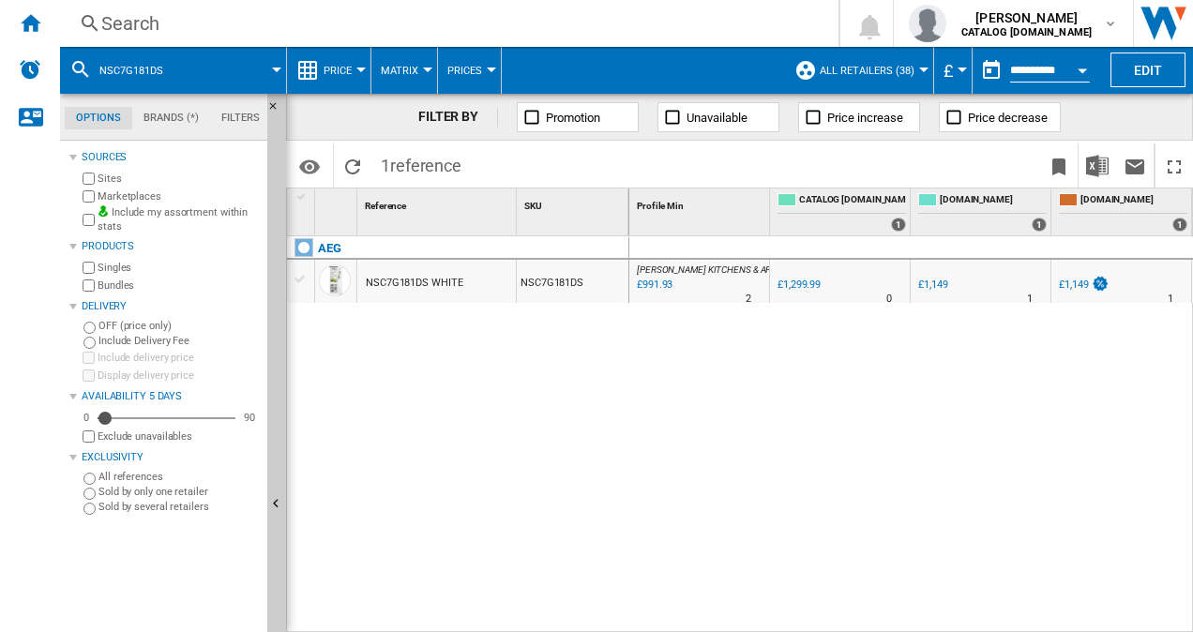
click at [175, 21] on div "Search" at bounding box center [445, 23] width 689 height 26
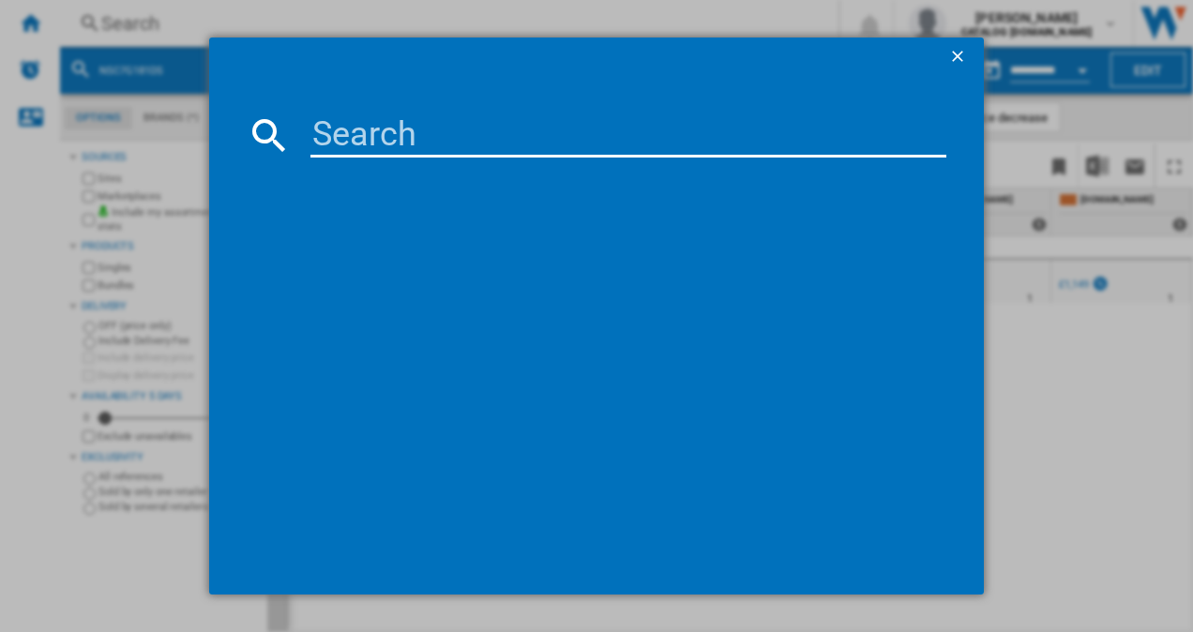
type input "KI86NVSE0G"
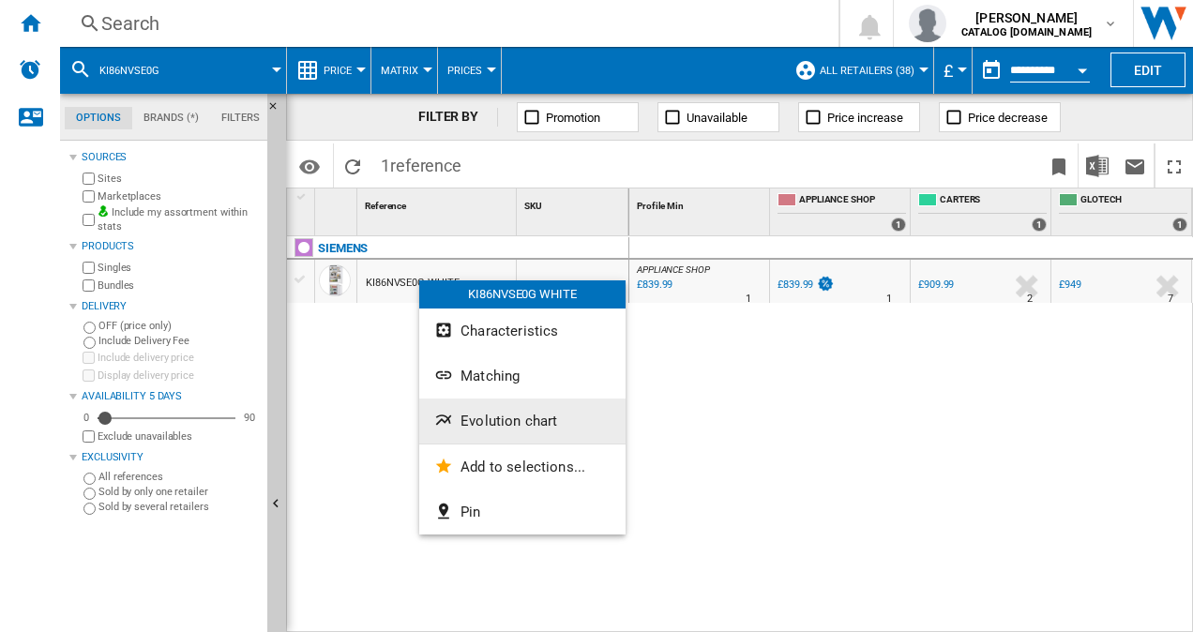
click at [512, 413] on span "Evolution chart" at bounding box center [509, 421] width 97 height 17
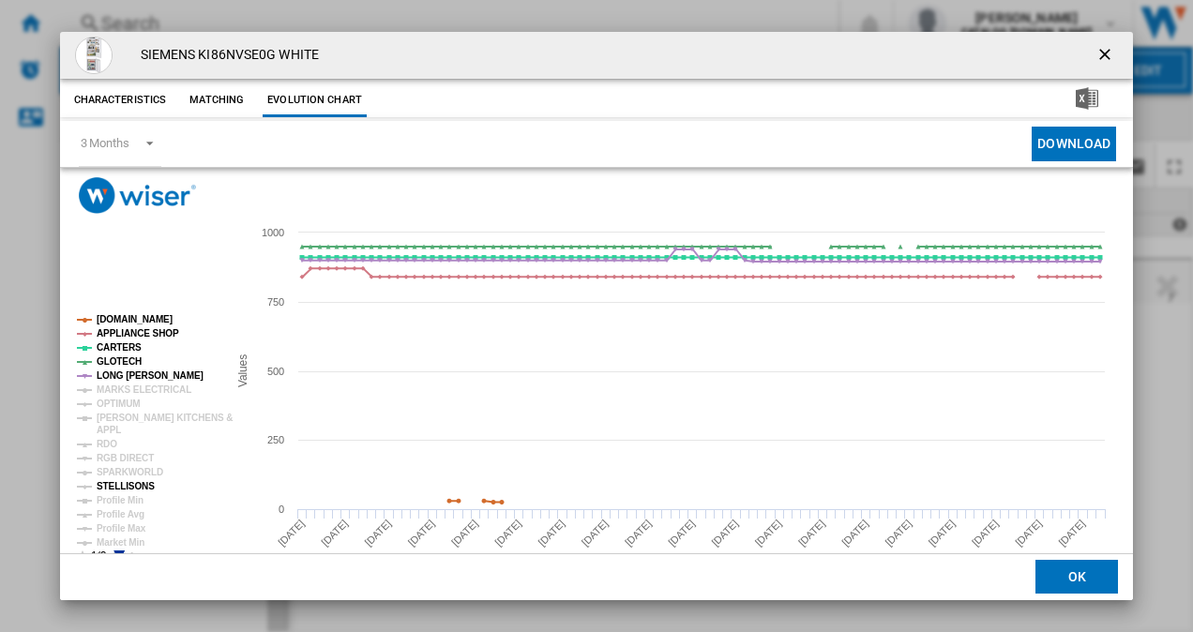
click at [125, 483] on tspan "STELLISONS" at bounding box center [126, 486] width 58 height 10
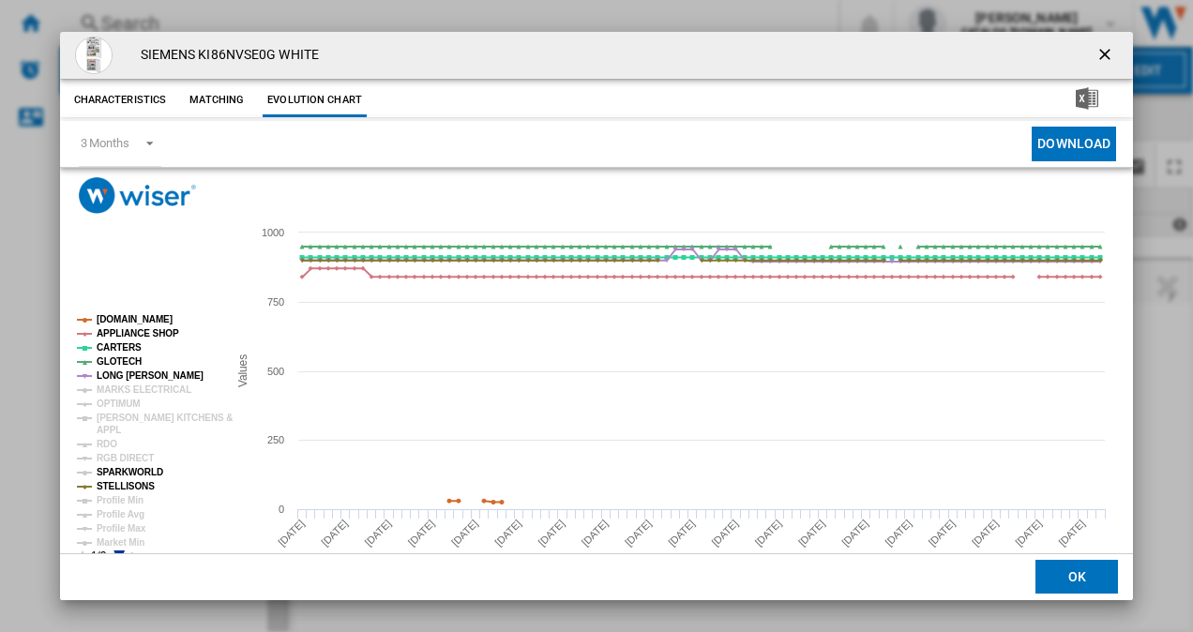
click at [120, 474] on tspan "SPARKWORLD" at bounding box center [130, 472] width 67 height 10
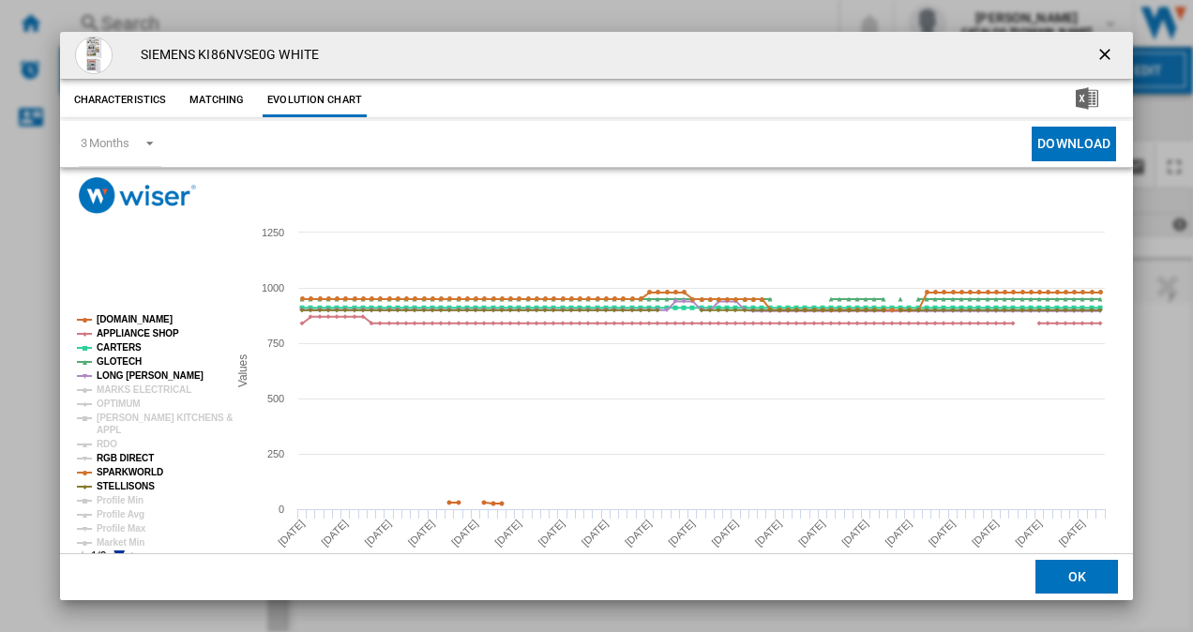
click at [131, 458] on tspan "RGB DIRECT" at bounding box center [125, 458] width 57 height 10
click at [111, 443] on tspan "RDO" at bounding box center [107, 444] width 21 height 10
click at [109, 421] on tspan "[PERSON_NAME] KITCHENS &" at bounding box center [165, 418] width 136 height 10
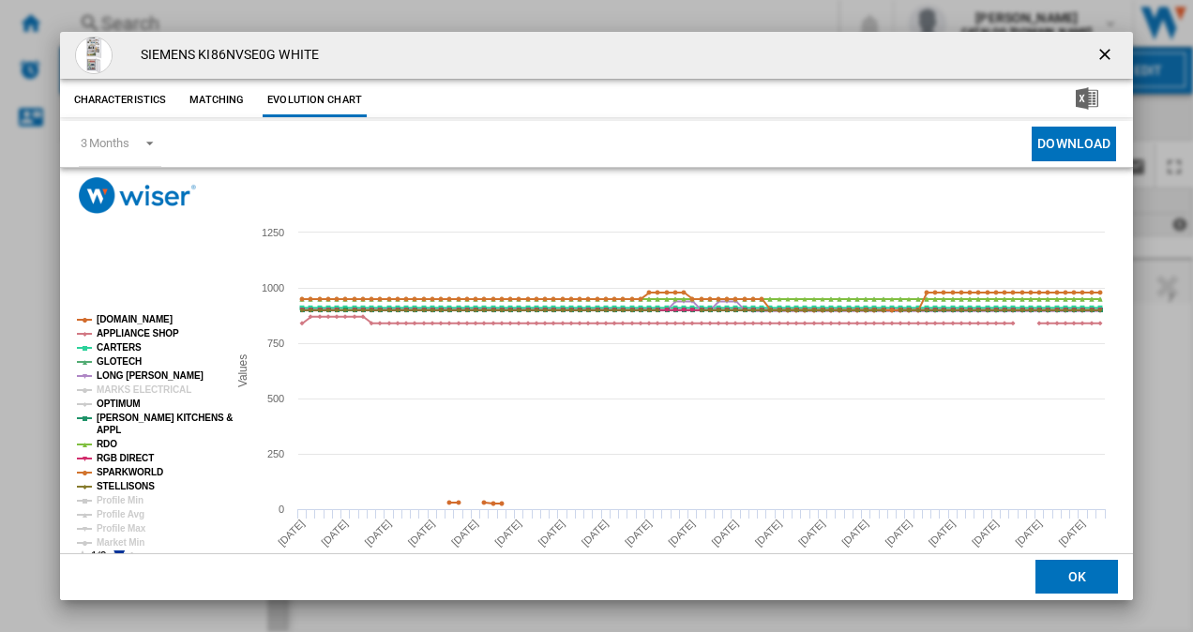
click at [117, 402] on tspan "OPTIMUM" at bounding box center [119, 404] width 44 height 10
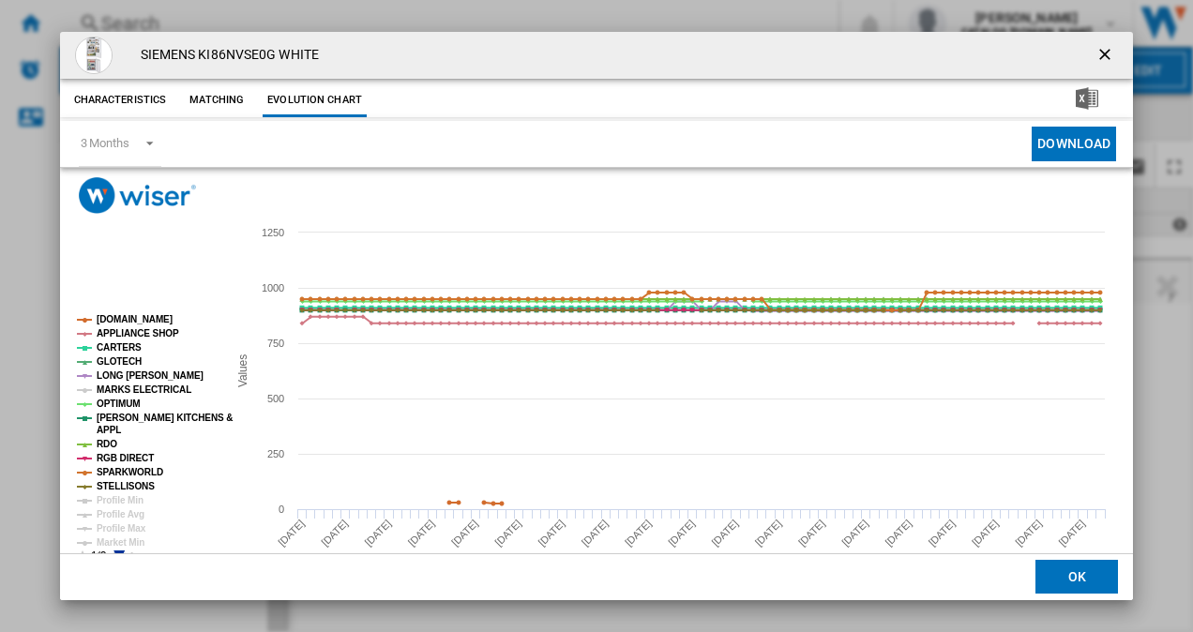
click at [139, 387] on tspan "MARKS ELECTRICAL" at bounding box center [144, 390] width 95 height 10
